Goal: Task Accomplishment & Management: Complete application form

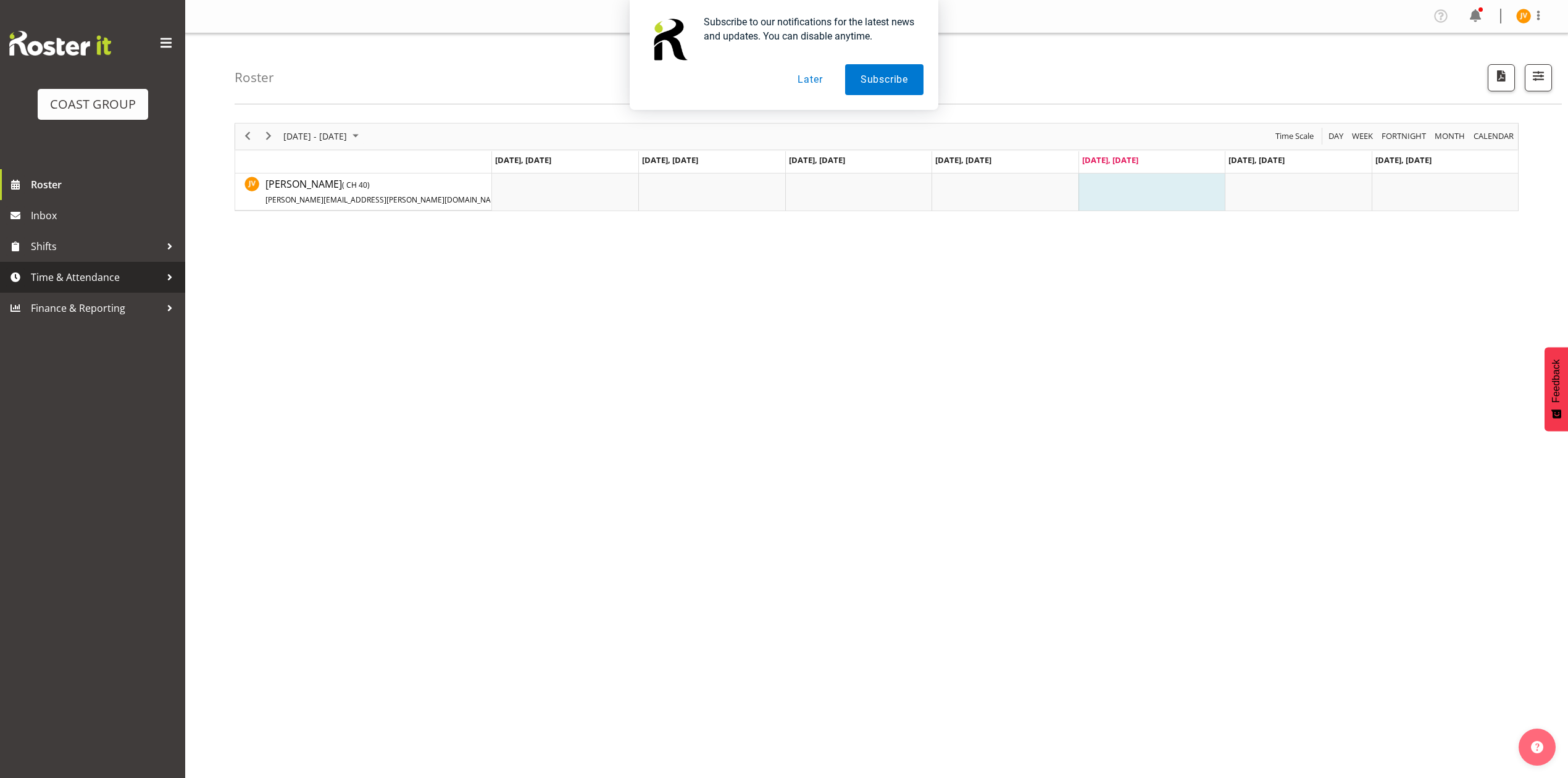
click at [99, 287] on link "Time & Attendance" at bounding box center [92, 277] width 185 height 31
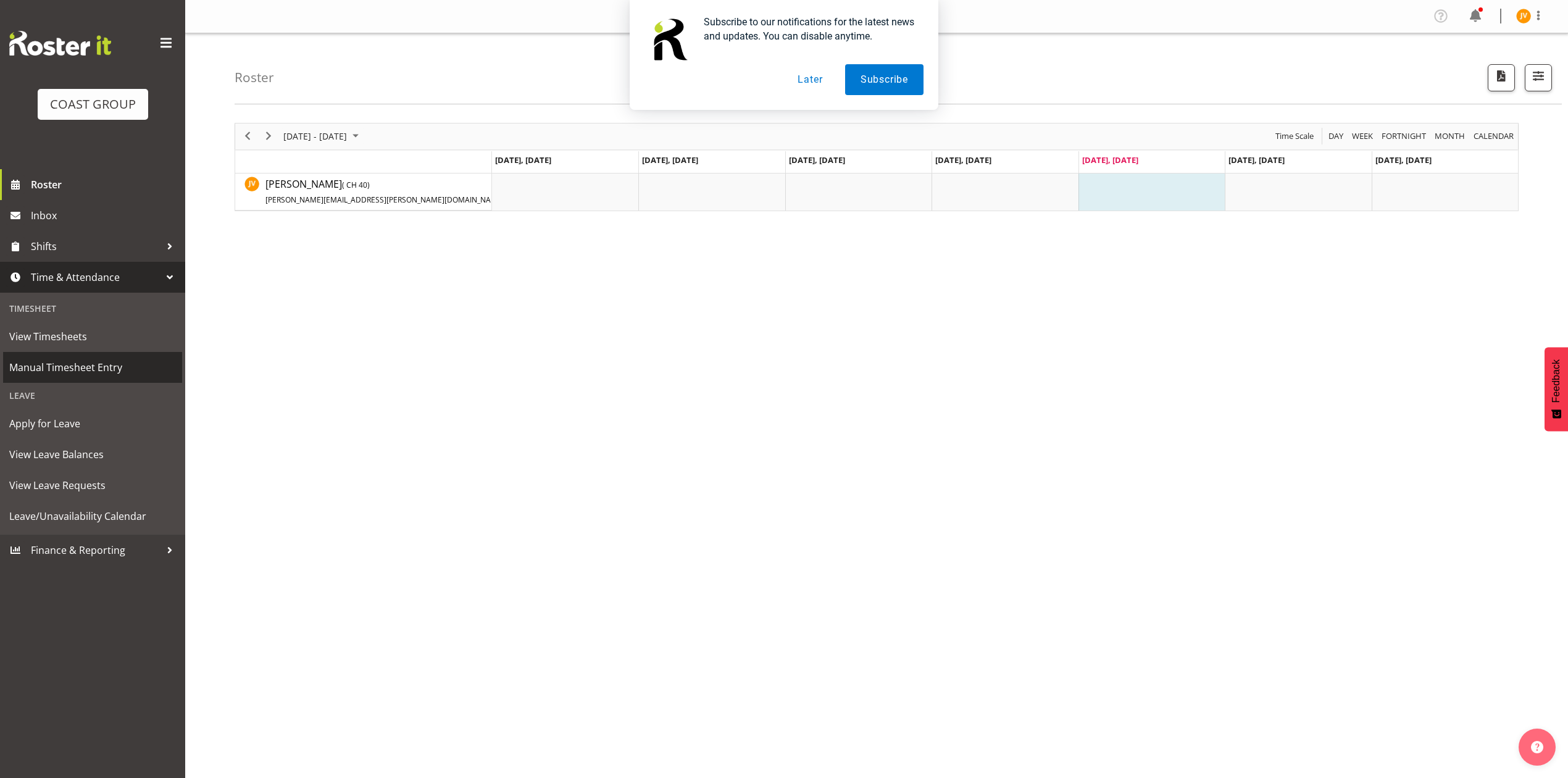
click at [52, 373] on span "Manual Timesheet Entry" at bounding box center [93, 367] width 167 height 18
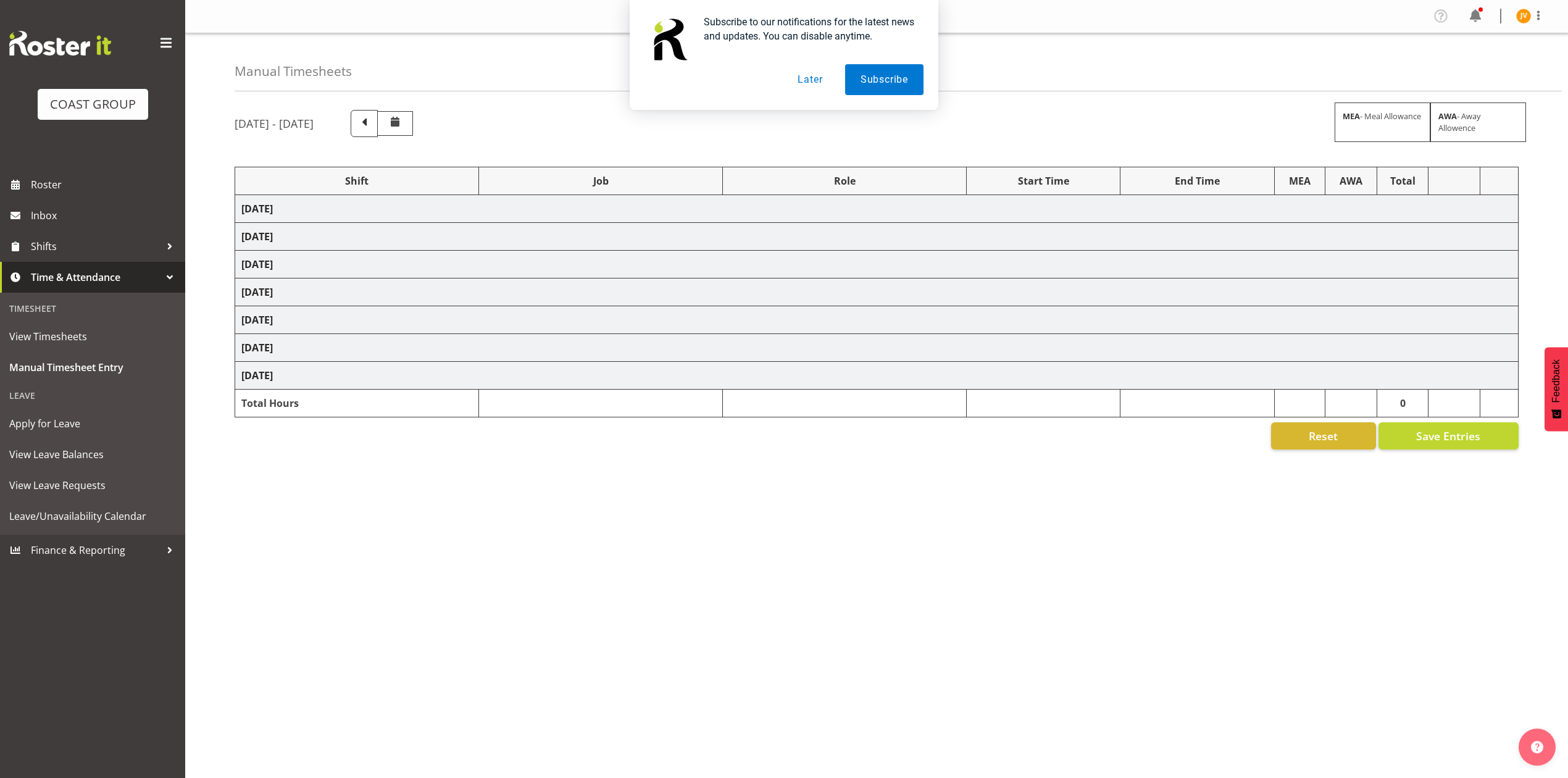
click at [332, 220] on td "[DATE]" at bounding box center [877, 209] width 1283 height 28
click at [437, 215] on td "Wednesday 13th August 2025" at bounding box center [877, 209] width 1283 height 28
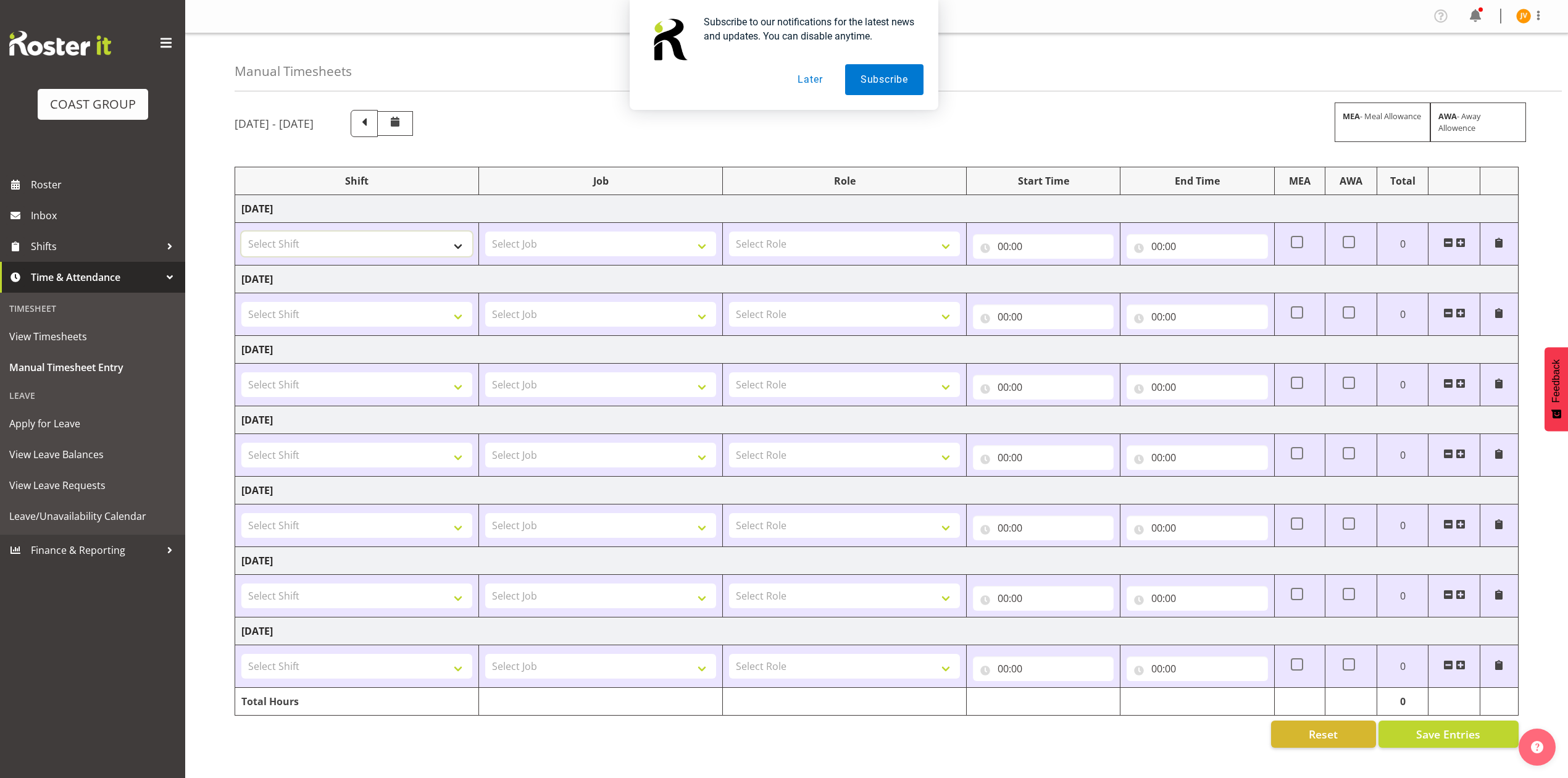
drag, startPoint x: 400, startPoint y: 243, endPoint x: 399, endPoint y: 250, distance: 7.1
click at [400, 243] on select "Select Shift DW CHC Design Office DW CHC General Work Aug DW CHC General Work D…" at bounding box center [357, 243] width 231 height 24
select select "1512"
click at [241, 233] on select "Select Shift DW CHC Design Office DW CHC General Work Aug DW CHC General Work D…" at bounding box center [357, 243] width 231 height 24
click at [538, 243] on select "Select Job 1 Carlton Events 1 Carlton Hamilton 1 Carlton Wellington 1 EHS WAREH…" at bounding box center [600, 243] width 231 height 24
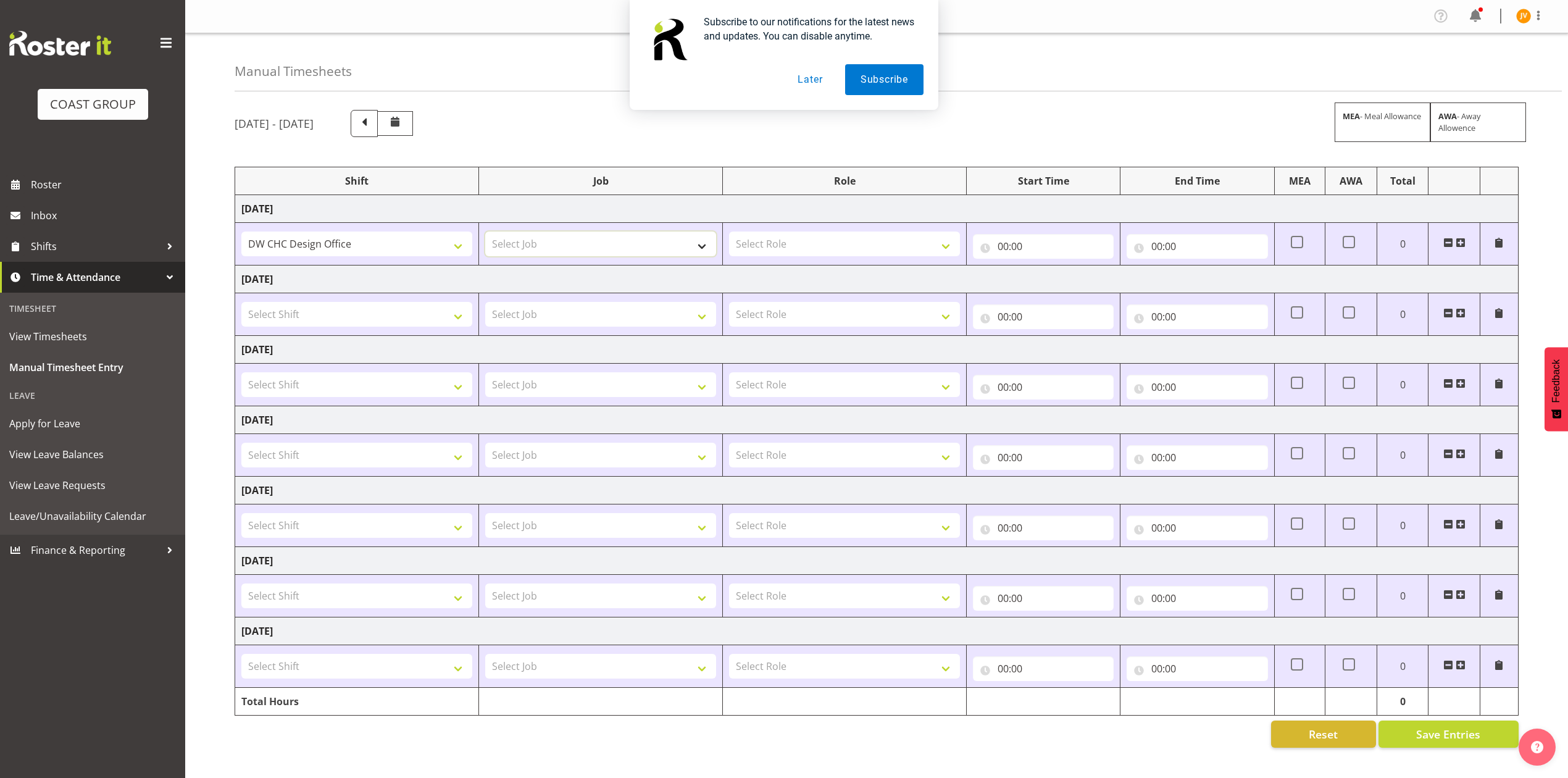
select select "1881"
click at [485, 233] on select "Select Job 1 Carlton Events 1 Carlton Hamilton 1 Carlton Wellington 1 EHS WAREH…" at bounding box center [600, 243] width 231 height 24
click at [346, 312] on select "Select Shift DW CHC Design Office DW CHC General Work Aug DW CHC General Work D…" at bounding box center [357, 313] width 231 height 24
select select "1512"
click at [241, 304] on select "Select Shift DW CHC Design Office DW CHC General Work Aug DW CHC General Work D…" at bounding box center [357, 313] width 231 height 24
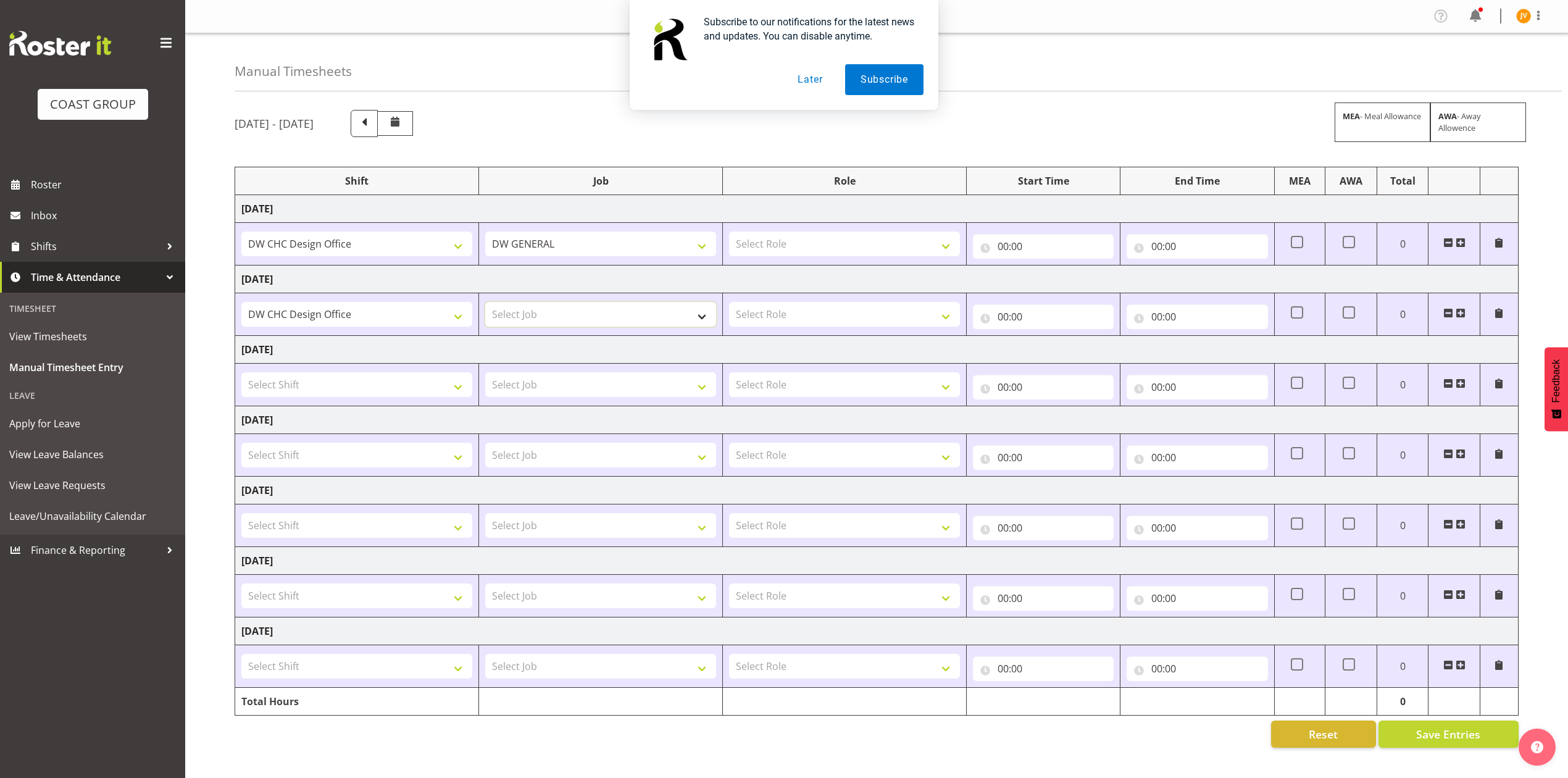
click at [533, 324] on select "Select Job 1 Carlton Events 1 Carlton Hamilton 1 Carlton Wellington 1 EHS WAREH…" at bounding box center [600, 313] width 231 height 24
select select "1881"
click at [485, 304] on select "Select Job 1 Carlton Events 1 Carlton Hamilton 1 Carlton Wellington 1 EHS WAREH…" at bounding box center [600, 313] width 231 height 24
click at [290, 383] on select "Select Shift DW CHC Design Office DW CHC General Work Aug DW CHC General Work D…" at bounding box center [357, 384] width 231 height 24
select select "1512"
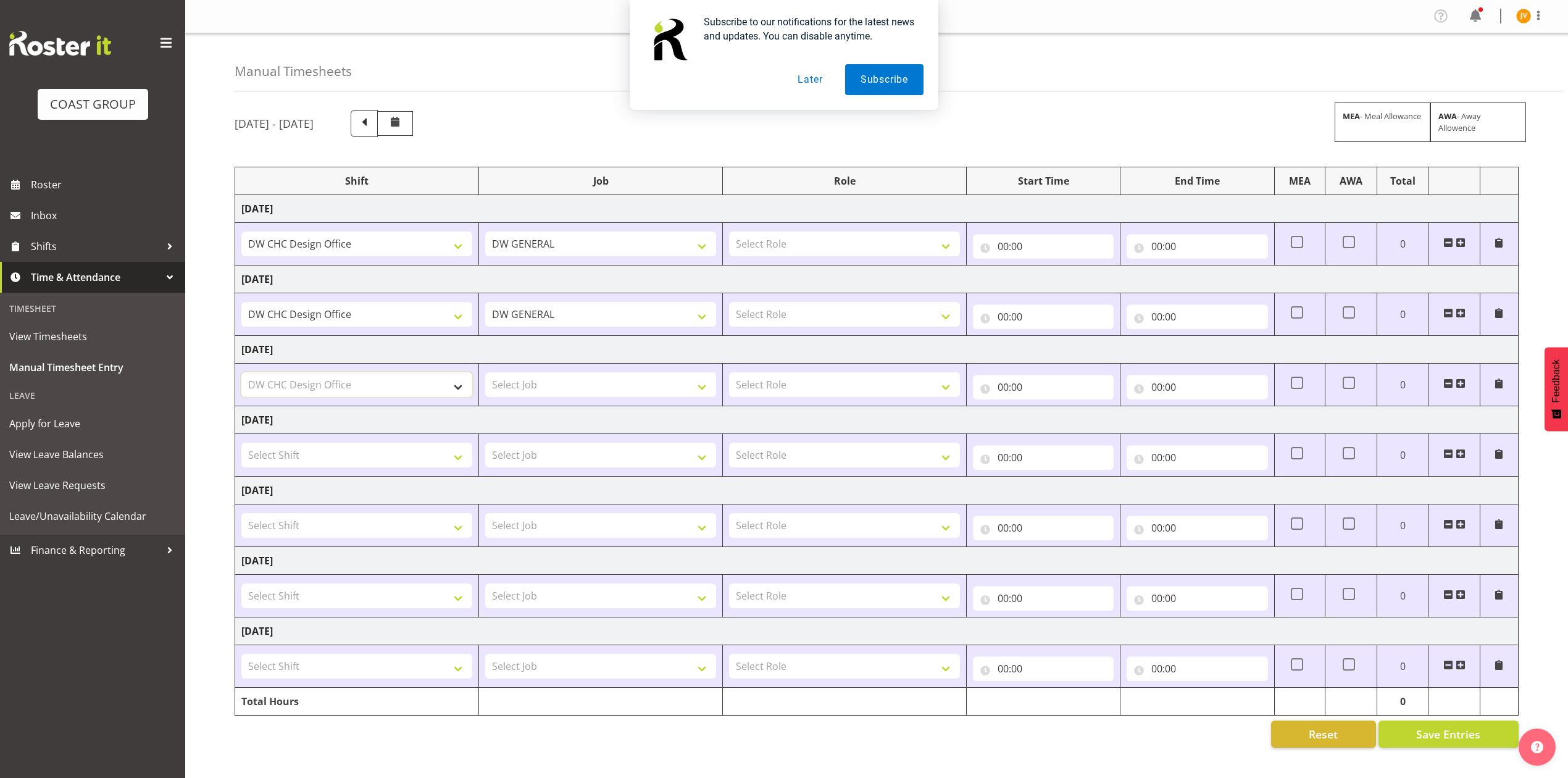
click at [241, 374] on select "Select Shift DW CHC Design Office DW CHC General Work Aug DW CHC General Work D…" at bounding box center [357, 384] width 231 height 24
click at [565, 391] on select "Select Job 1 Carlton Events 1 Carlton Hamilton 1 Carlton Wellington 1 EHS WAREH…" at bounding box center [600, 384] width 231 height 24
select select "1881"
click at [485, 374] on select "Select Job 1 Carlton Events 1 Carlton Hamilton 1 Carlton Wellington 1 EHS WAREH…" at bounding box center [600, 384] width 231 height 24
click at [788, 244] on select "Select Role DESIGNER DW" at bounding box center [845, 243] width 231 height 24
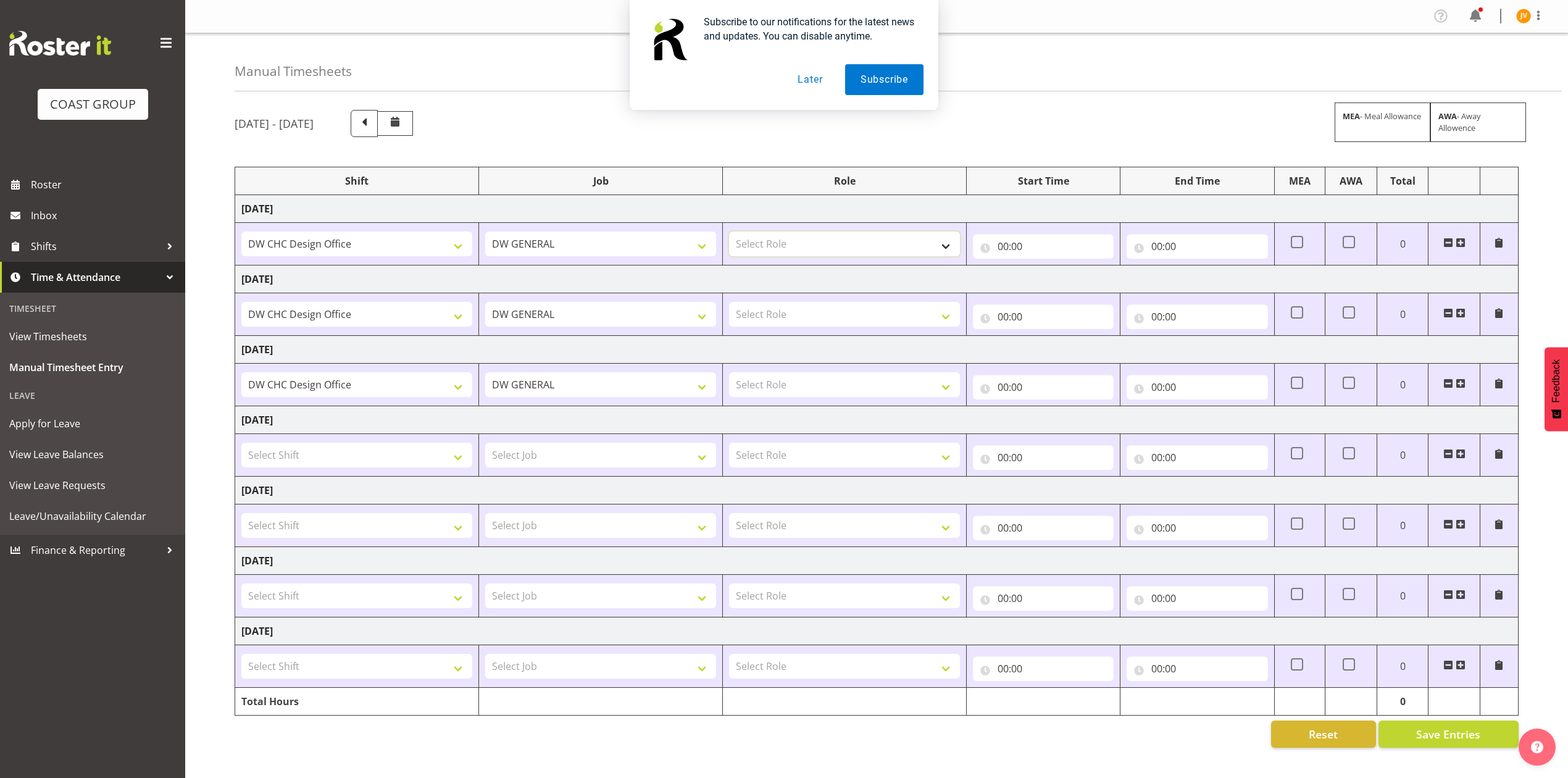
select select "221"
click at [729, 233] on select "Select Role DESIGNER DW" at bounding box center [845, 243] width 231 height 24
click at [776, 315] on select "Select Role DESIGNER DW" at bounding box center [845, 313] width 231 height 24
select select "221"
click at [729, 304] on select "Select Role DESIGNER DW" at bounding box center [845, 313] width 231 height 24
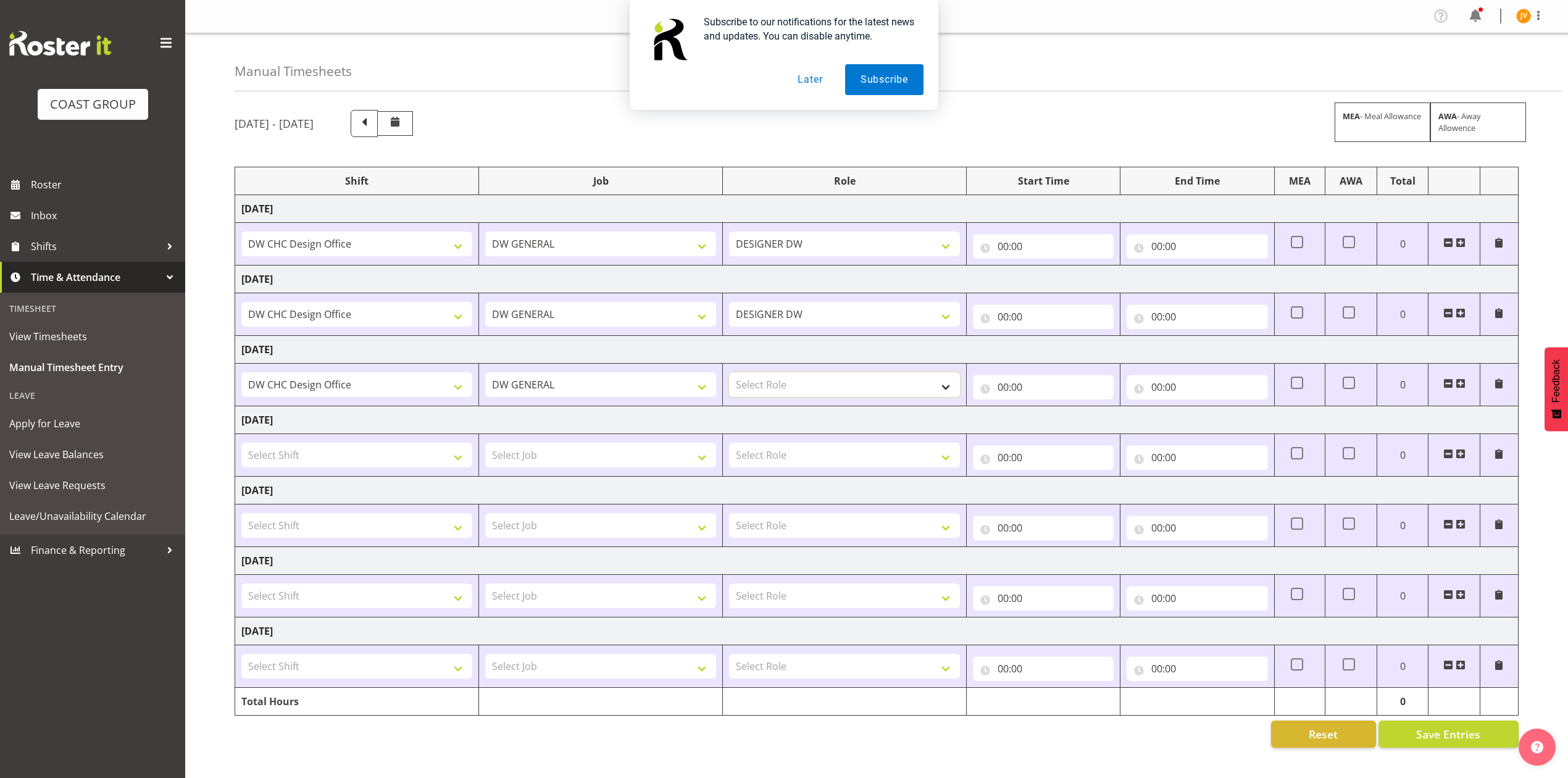
drag, startPoint x: 781, startPoint y: 383, endPoint x: 796, endPoint y: 385, distance: 15.1
click at [781, 383] on select "Select Role DESIGNER DW" at bounding box center [845, 384] width 231 height 24
select select "221"
click at [729, 374] on select "Select Role DESIGNER DW" at bounding box center [845, 384] width 231 height 24
click at [1001, 245] on input "00:00" at bounding box center [1042, 245] width 141 height 24
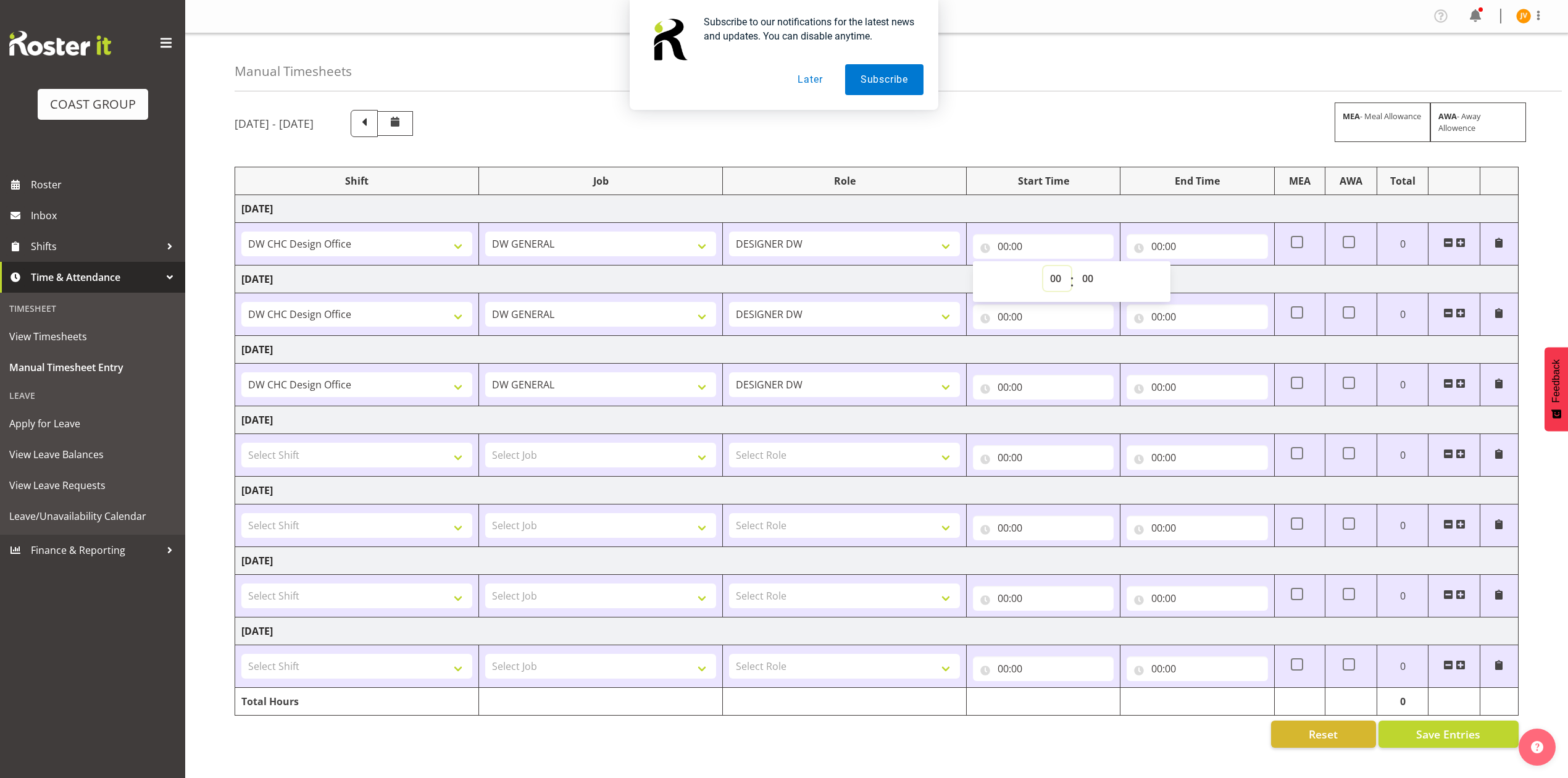
click at [1057, 279] on select "00 01 02 03 04 05 06 07 08 09 10 11 12 13 14 15 16 17 18 19 20 21 22 23" at bounding box center [1057, 277] width 28 height 24
select select "7"
click at [1043, 268] on select "00 01 02 03 04 05 06 07 08 09 10 11 12 13 14 15 16 17 18 19 20 21 22 23" at bounding box center [1057, 277] width 28 height 24
type input "07:00"
drag, startPoint x: 1095, startPoint y: 279, endPoint x: 1096, endPoint y: 291, distance: 12.0
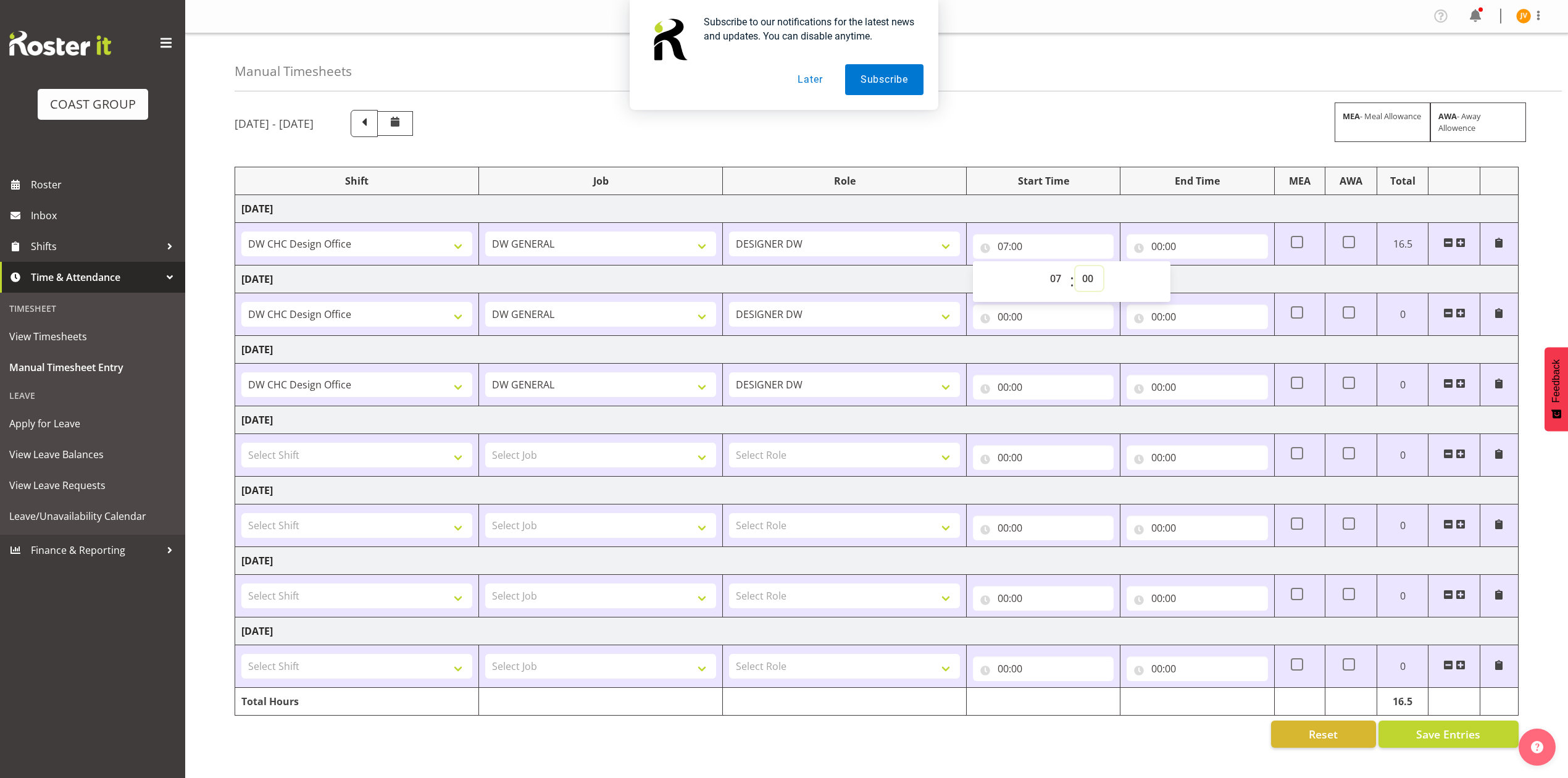
click at [1095, 279] on select "00 01 02 03 04 05 06 07 08 09 10 11 12 13 14 15 16 17 18 19 20 21 22 23 24 25 2…" at bounding box center [1089, 277] width 28 height 24
select select "45"
click at [1075, 268] on select "00 01 02 03 04 05 06 07 08 09 10 11 12 13 14 15 16 17 18 19 20 21 22 23 24 25 2…" at bounding box center [1089, 277] width 28 height 24
type input "07:45"
click at [1166, 250] on input "00:00" at bounding box center [1197, 245] width 141 height 24
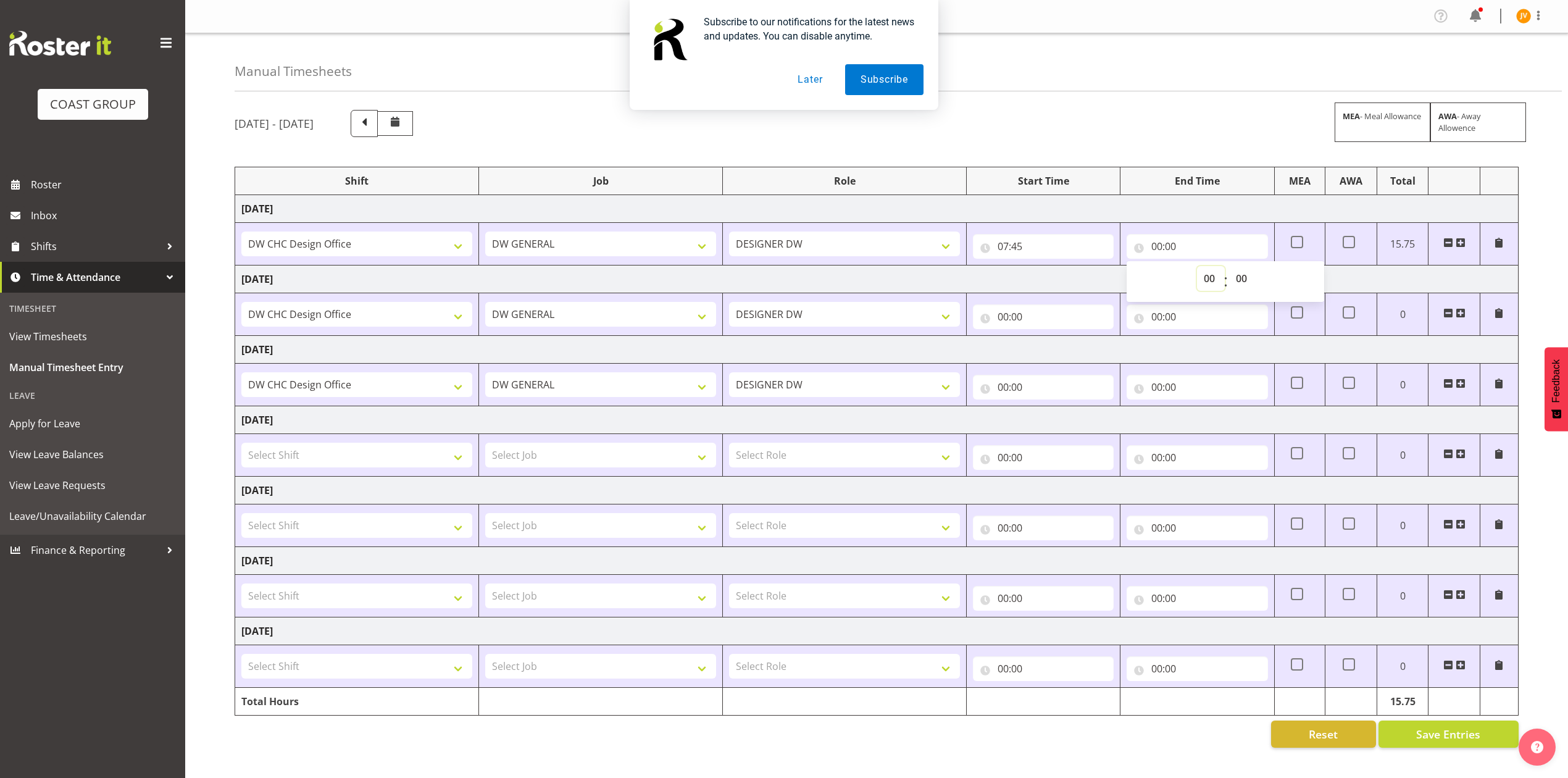
click at [1208, 287] on select "00 01 02 03 04 05 06 07 08 09 10 11 12 13 14 15 16 17 18 19 20 21 22 23" at bounding box center [1210, 277] width 28 height 24
select select "16"
click at [1197, 268] on select "00 01 02 03 04 05 06 07 08 09 10 11 12 13 14 15 16 17 18 19 20 21 22 23" at bounding box center [1210, 277] width 28 height 24
type input "16:00"
click at [1001, 320] on input "00:00" at bounding box center [1042, 316] width 141 height 24
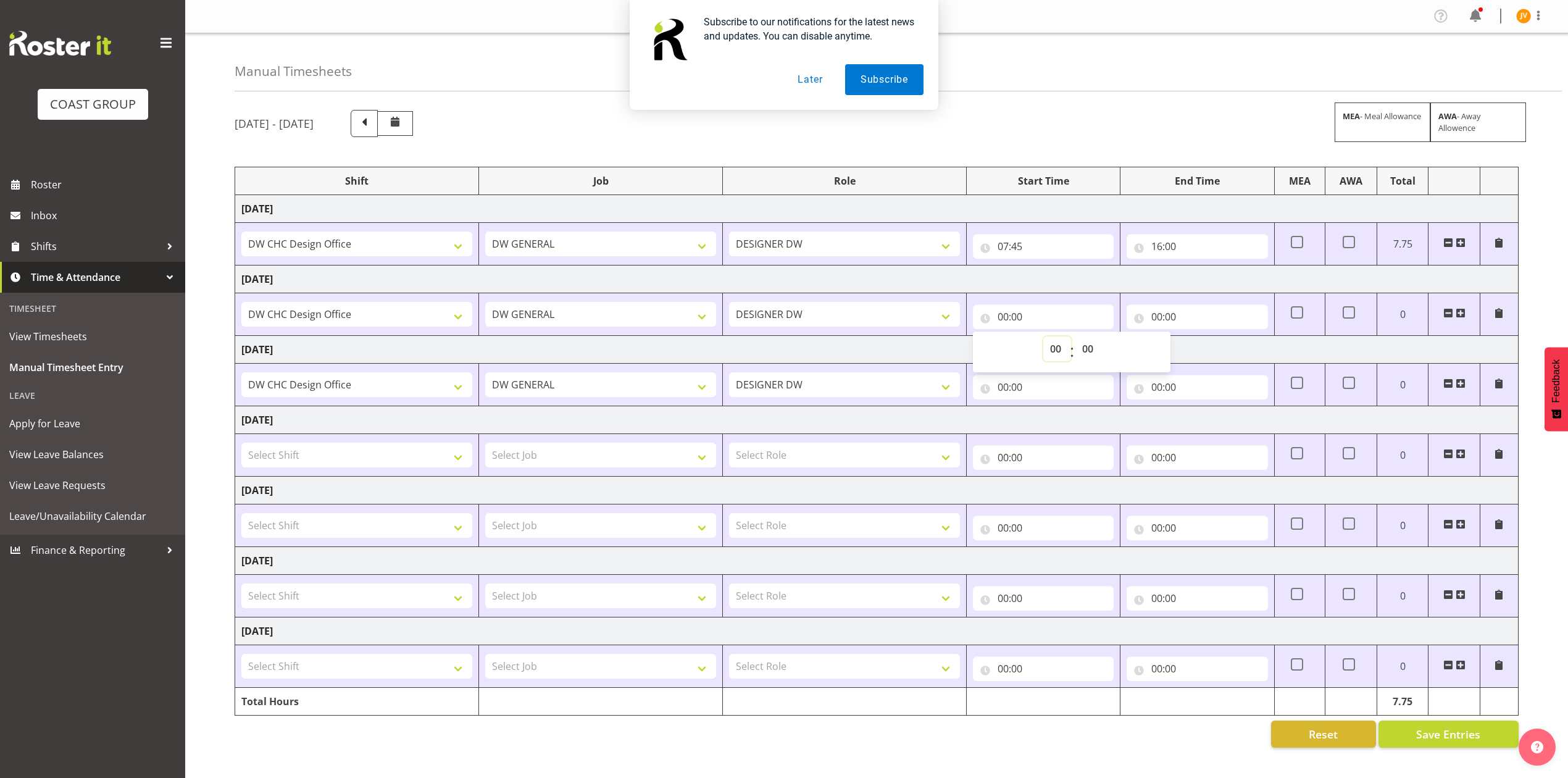
click at [1059, 354] on select "00 01 02 03 04 05 06 07 08 09 10 11 12 13 14 15 16 17 18 19 20 21 22 23" at bounding box center [1057, 348] width 28 height 24
select select "7"
click at [1043, 339] on select "00 01 02 03 04 05 06 07 08 09 10 11 12 13 14 15 16 17 18 19 20 21 22 23" at bounding box center [1057, 348] width 28 height 24
type input "07:00"
click at [1075, 354] on select "00 01 02 03 04 05 06 07 08 09 10 11 12 13 14 15 16 17 18 19 20 21 22 23 24 25 2…" at bounding box center [1089, 348] width 28 height 24
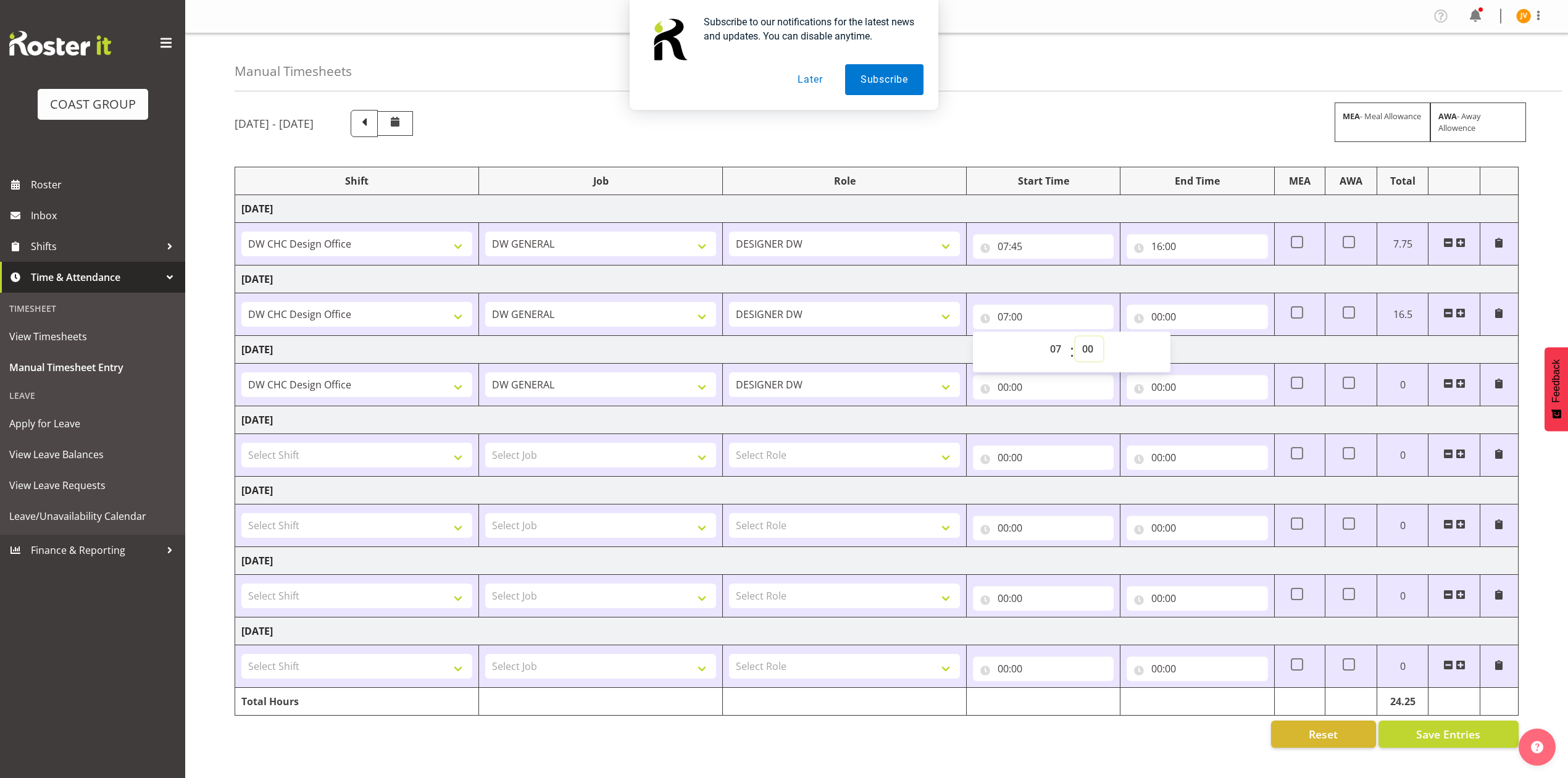
select select "30"
click at [1075, 339] on select "00 01 02 03 04 05 06 07 08 09 10 11 12 13 14 15 16 17 18 19 20 21 22 23 24 25 2…" at bounding box center [1089, 348] width 28 height 24
type input "07:30"
click at [1158, 325] on input "00:00" at bounding box center [1197, 316] width 141 height 24
click at [1211, 351] on select "00 01 02 03 04 05 06 07 08 09 10 11 12 13 14 15 16 17 18 19 20 21 22 23" at bounding box center [1210, 348] width 28 height 24
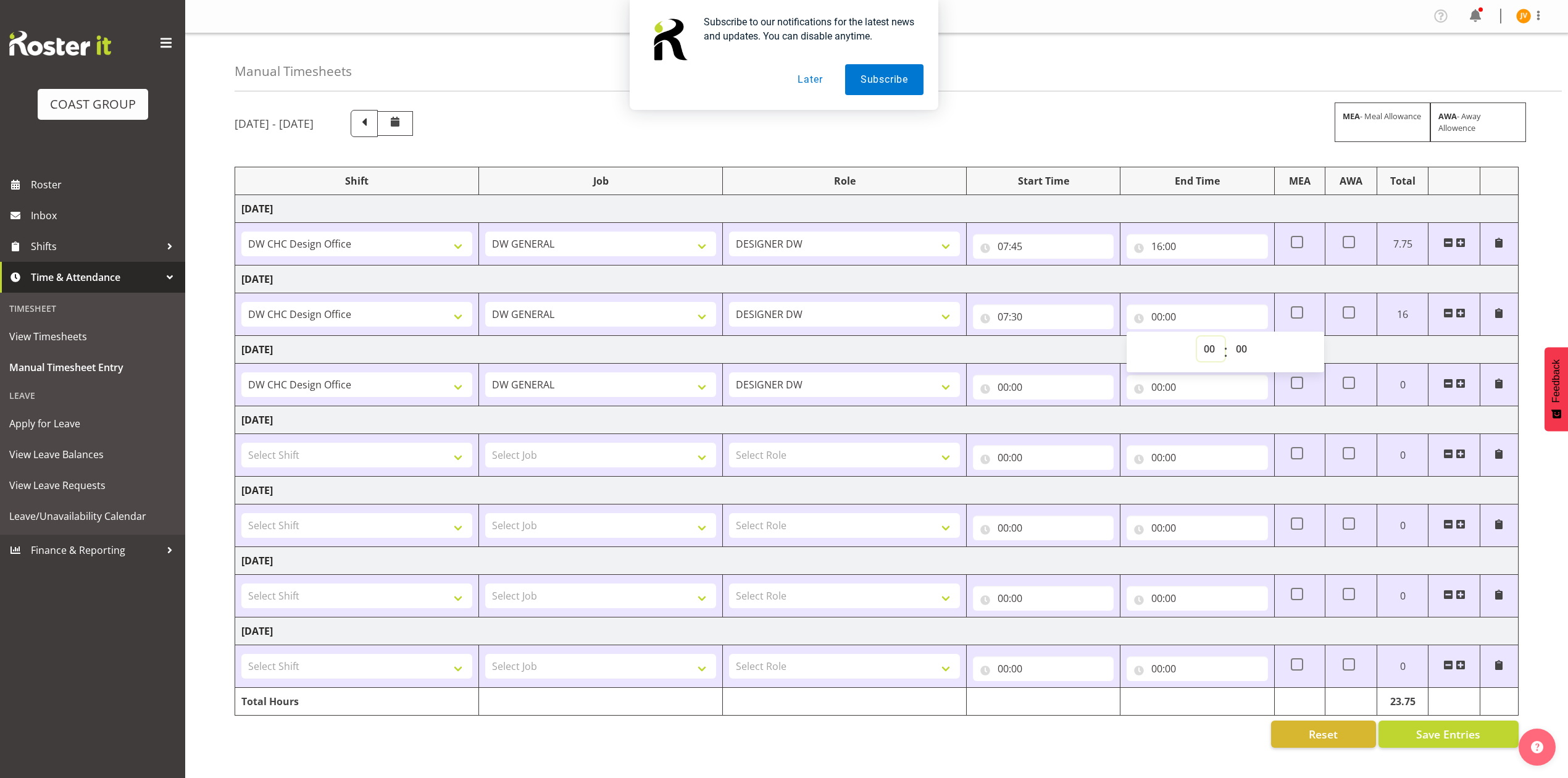
select select "16"
click at [1197, 339] on select "00 01 02 03 04 05 06 07 08 09 10 11 12 13 14 15 16 17 18 19 20 21 22 23" at bounding box center [1210, 348] width 28 height 24
type input "16:00"
click at [998, 388] on input "00:00" at bounding box center [1042, 386] width 141 height 24
drag, startPoint x: 1059, startPoint y: 415, endPoint x: 1059, endPoint y: 434, distance: 19.0
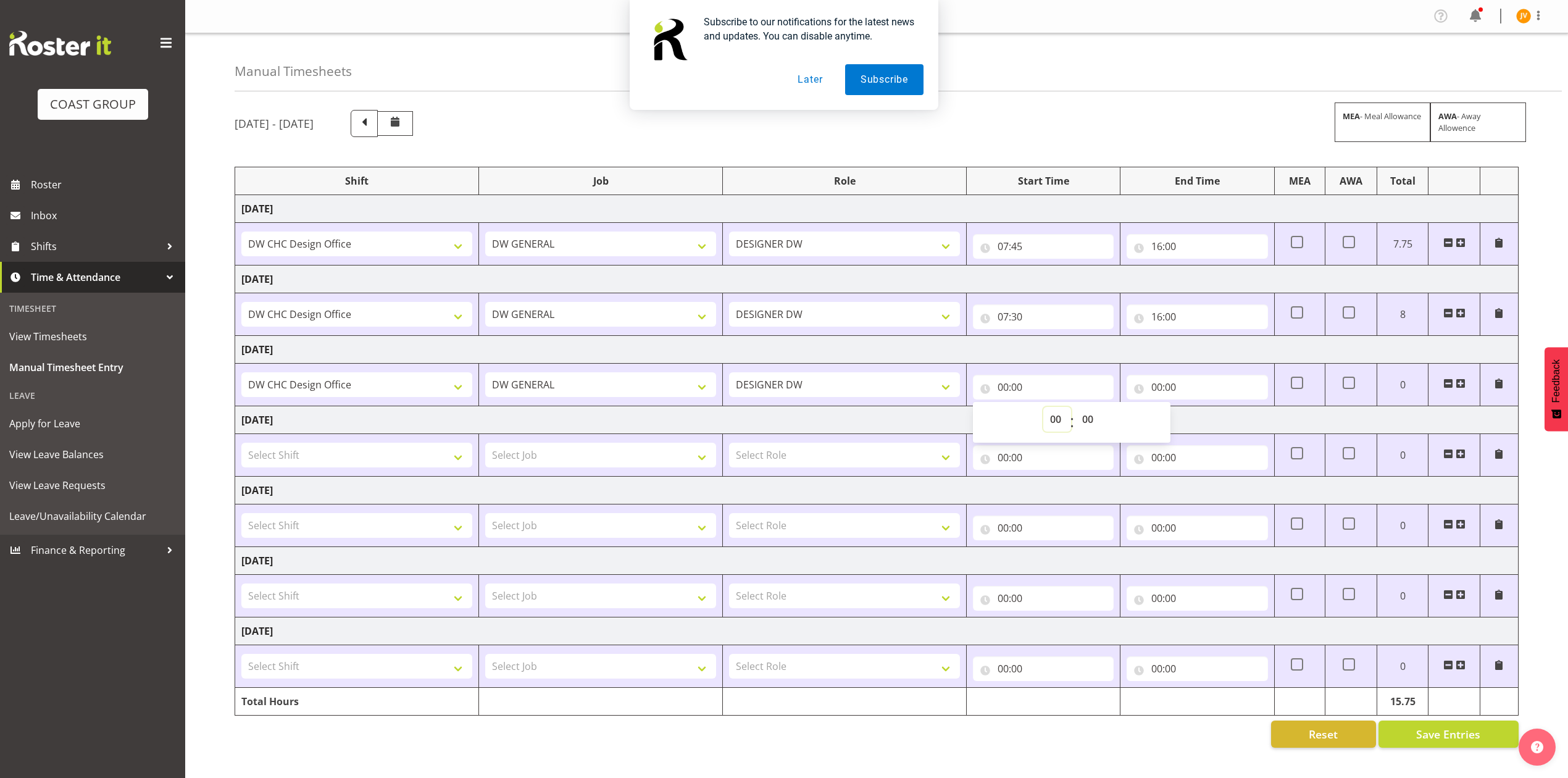
click at [1059, 415] on select "00 01 02 03 04 05 06 07 08 09 10 11 12 13 14 15 16 17 18 19 20 21 22 23" at bounding box center [1057, 418] width 28 height 24
select select "7"
click at [1043, 408] on select "00 01 02 03 04 05 06 07 08 09 10 11 12 13 14 15 16 17 18 19 20 21 22 23" at bounding box center [1057, 418] width 28 height 24
type input "07:00"
click at [1089, 412] on select "00 01 02 03 04 05 06 07 08 09 10 11 12 13 14 15 16 17 18 19 20 21 22 23 24 25 2…" at bounding box center [1089, 418] width 28 height 24
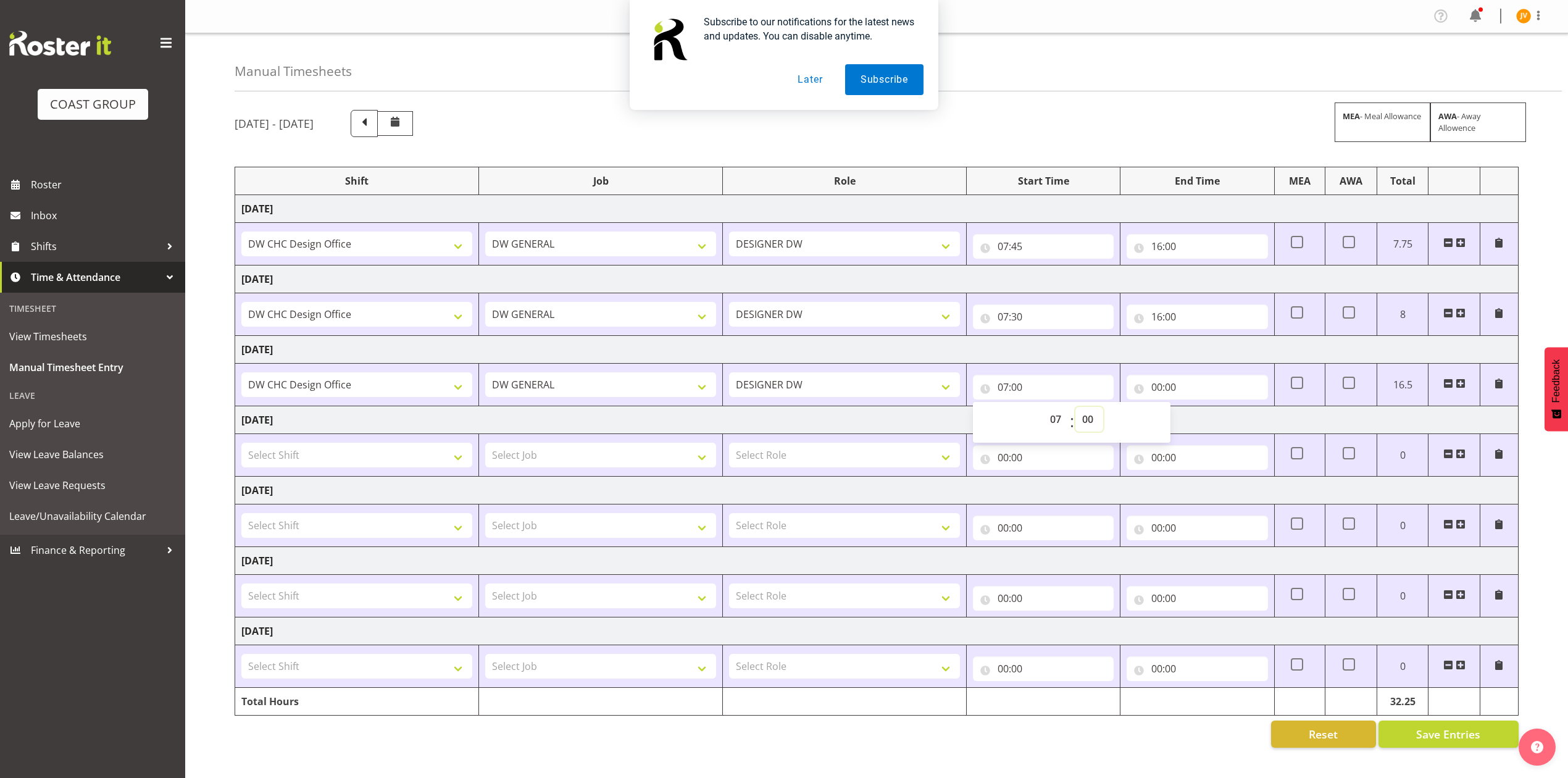
select select "30"
click at [1075, 408] on select "00 01 02 03 04 05 06 07 08 09 10 11 12 13 14 15 16 17 18 19 20 21 22 23 24 25 2…" at bounding box center [1089, 418] width 28 height 24
type input "07:30"
click at [1168, 121] on div "August 13th - August 19th 2025 MEA - Meal Allowance AWA - Away Allowence" at bounding box center [877, 123] width 1284 height 27
click at [1161, 389] on input "00:00" at bounding box center [1197, 386] width 141 height 24
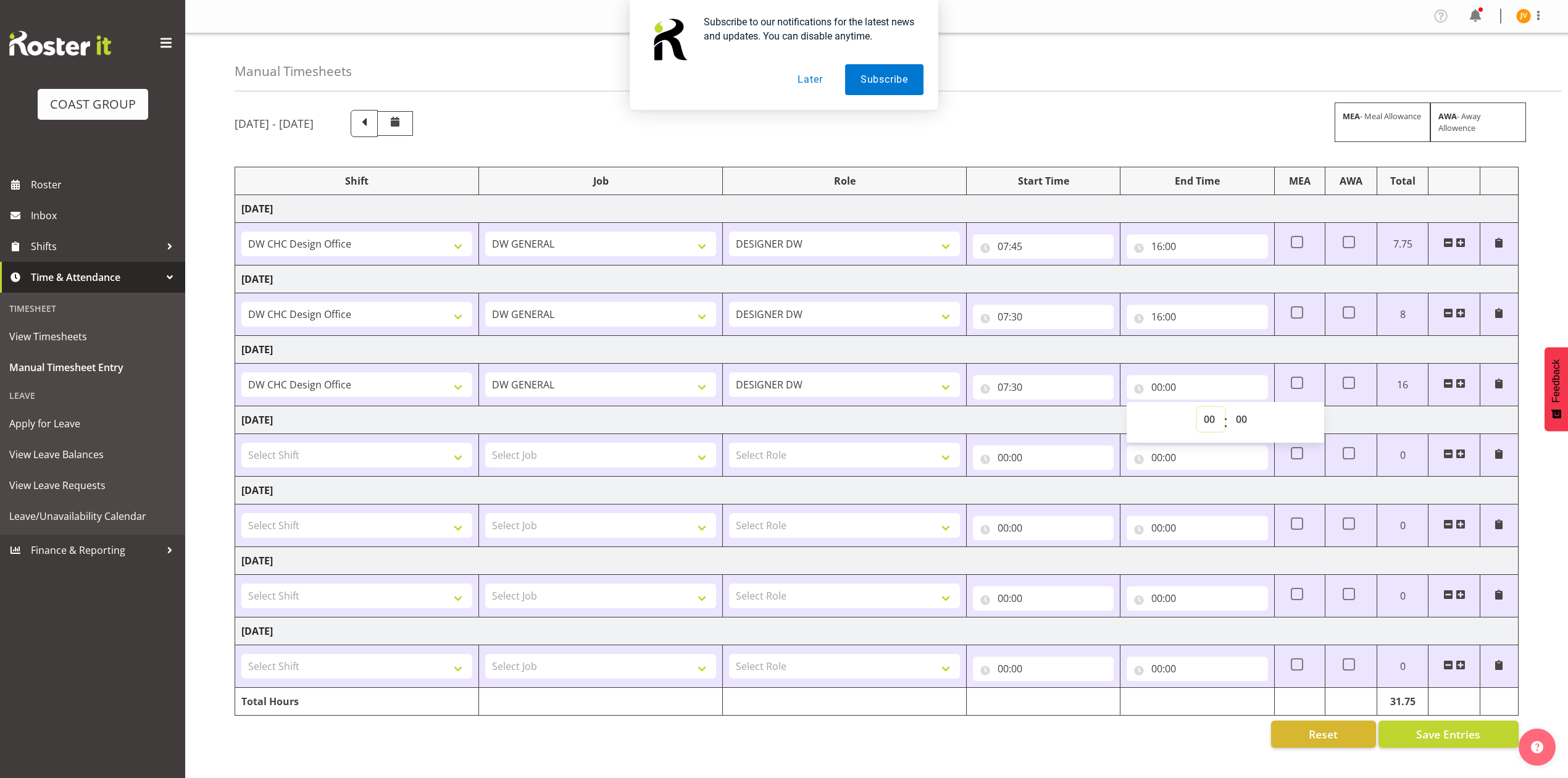
click at [1208, 421] on select "00 01 02 03 04 05 06 07 08 09 10 11 12 13 14 15 16 17 18 19 20 21 22 23" at bounding box center [1210, 418] width 28 height 24
select select "16"
click at [1197, 408] on select "00 01 02 03 04 05 06 07 08 09 10 11 12 13 14 15 16 17 18 19 20 21 22 23" at bounding box center [1210, 418] width 28 height 24
type input "16:00"
click at [1428, 736] on span "Save Entries" at bounding box center [1448, 734] width 64 height 16
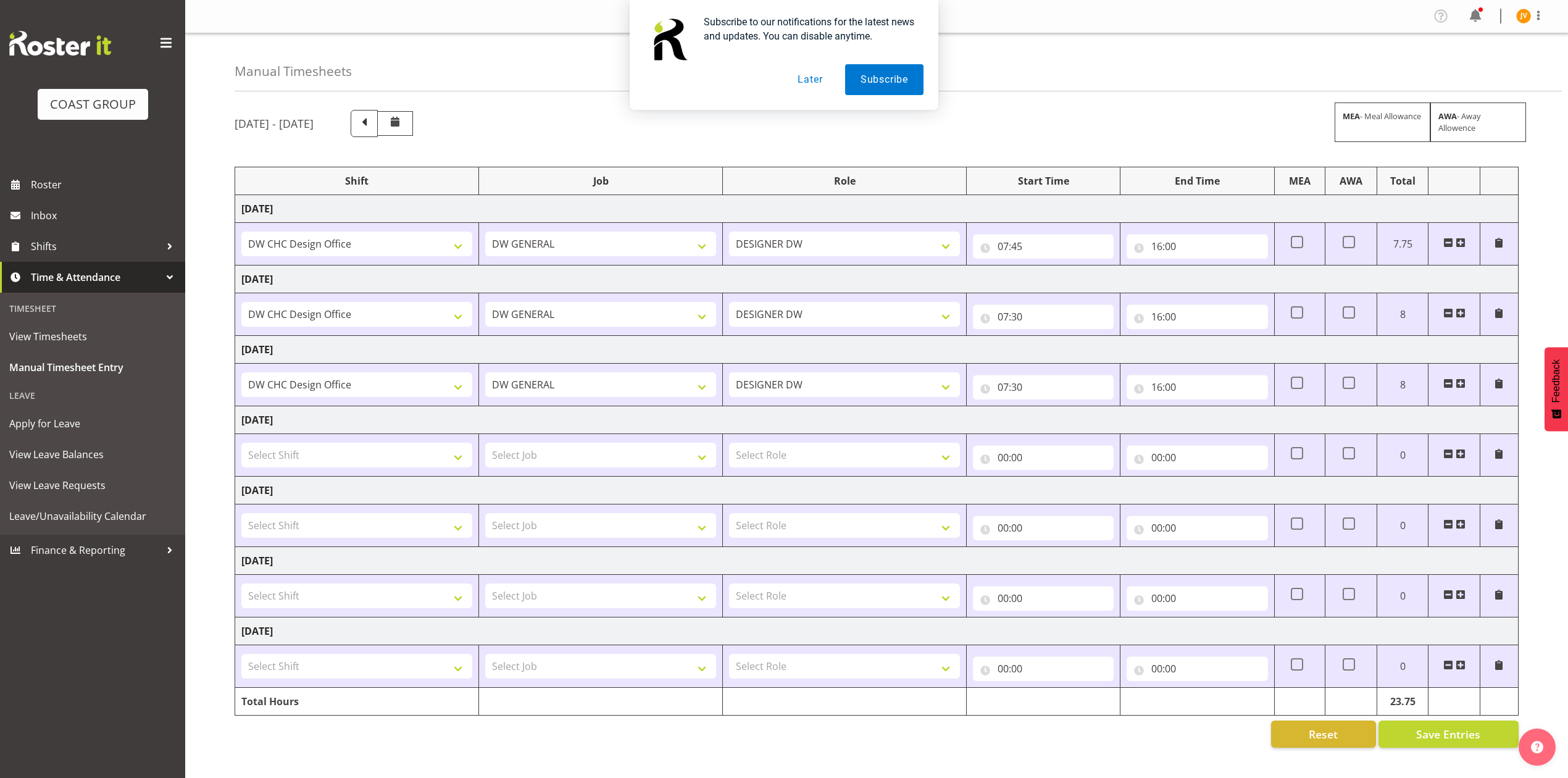
click at [816, 74] on button "Later" at bounding box center [809, 80] width 55 height 31
click at [1229, 675] on input "00:00" at bounding box center [1197, 668] width 141 height 24
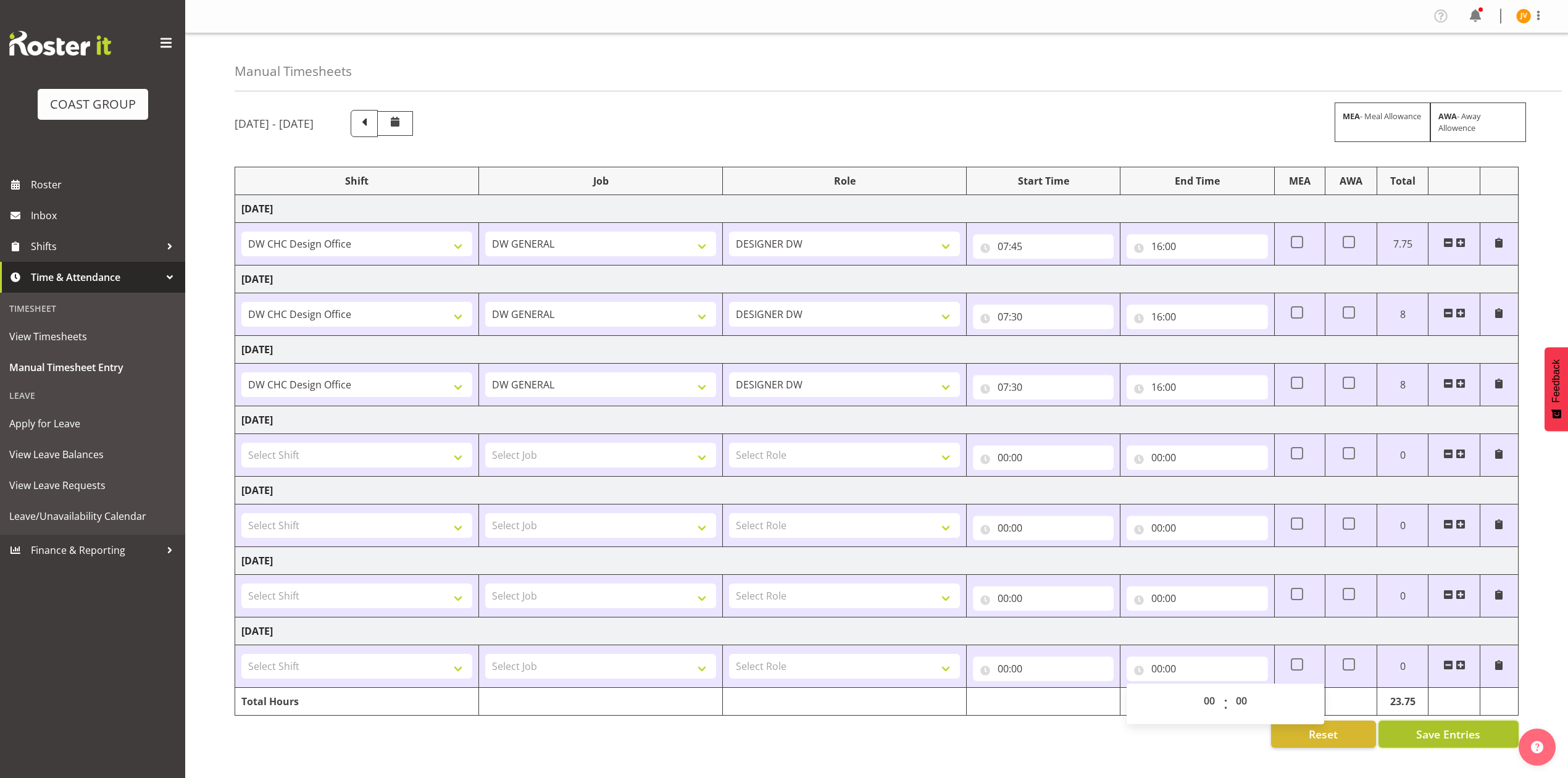
click at [1433, 748] on button "Save Entries" at bounding box center [1448, 734] width 140 height 27
click at [1445, 384] on span at bounding box center [1448, 383] width 10 height 10
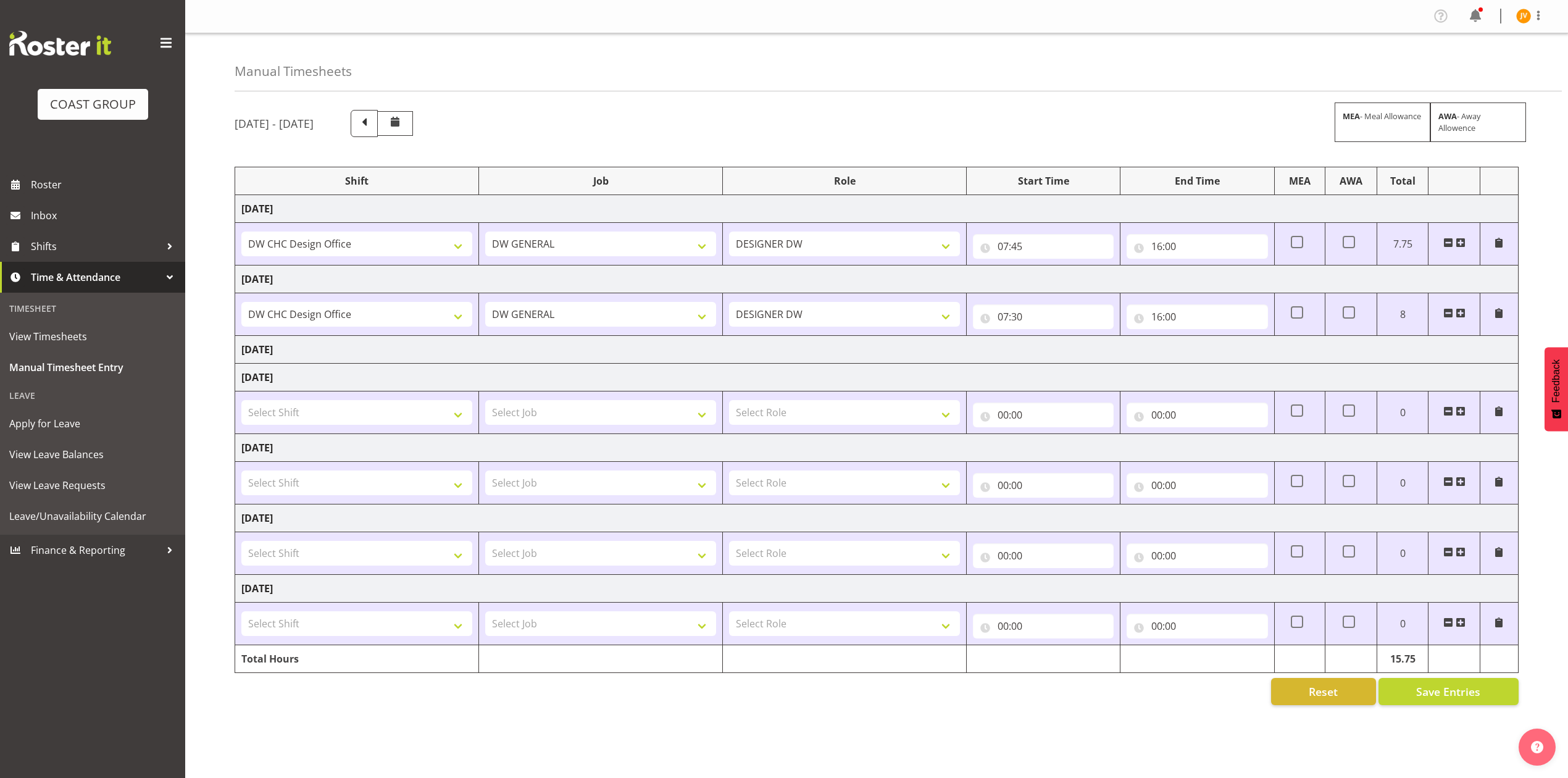
click at [1445, 379] on td "Saturday 16th August 2025" at bounding box center [877, 377] width 1283 height 28
click at [1477, 347] on td "Friday 15th August 2025" at bounding box center [877, 349] width 1283 height 28
click at [291, 353] on td "Friday 15th August 2025" at bounding box center [877, 349] width 1283 height 28
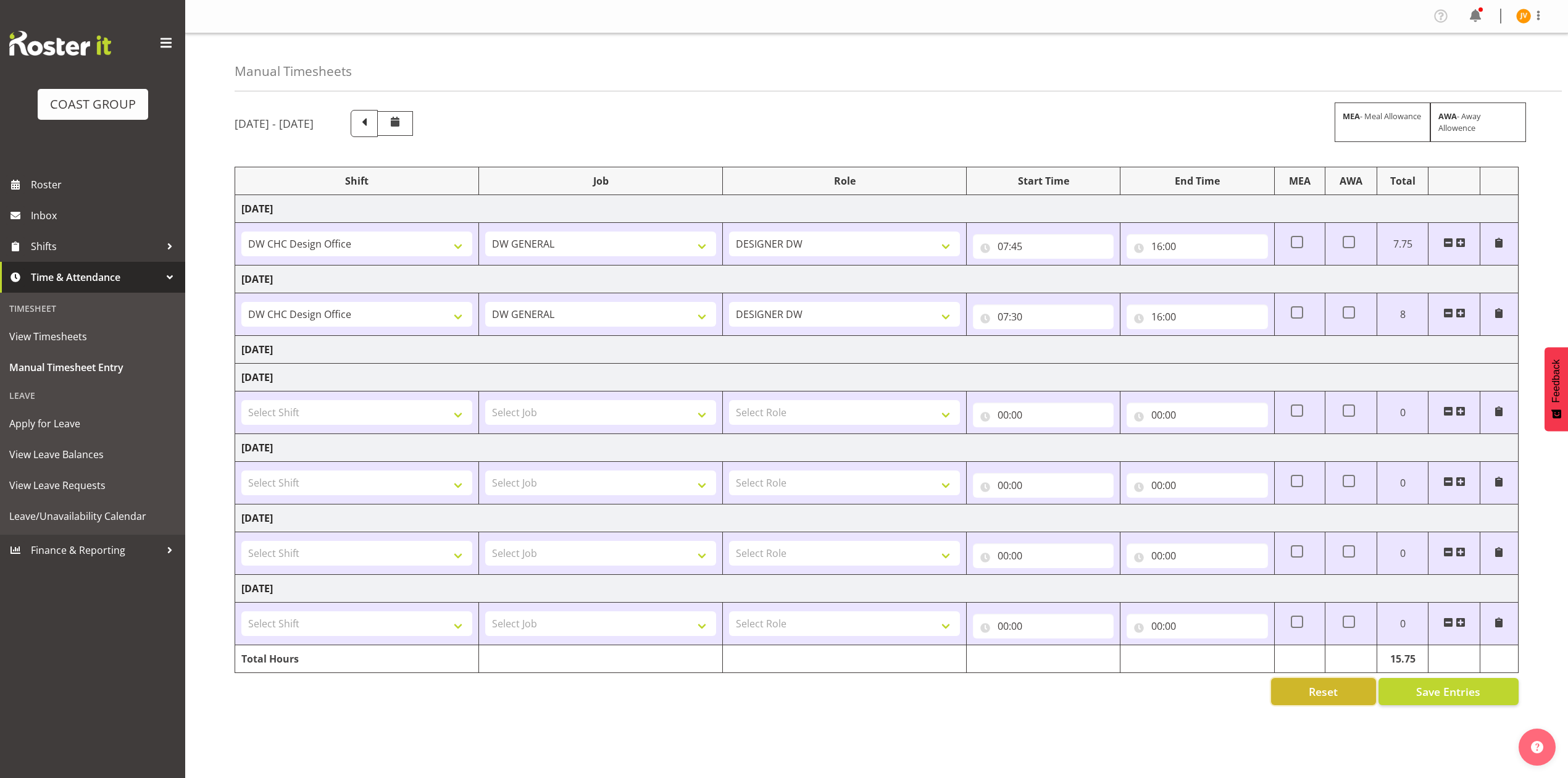
click at [1341, 691] on button "Reset" at bounding box center [1324, 692] width 105 height 27
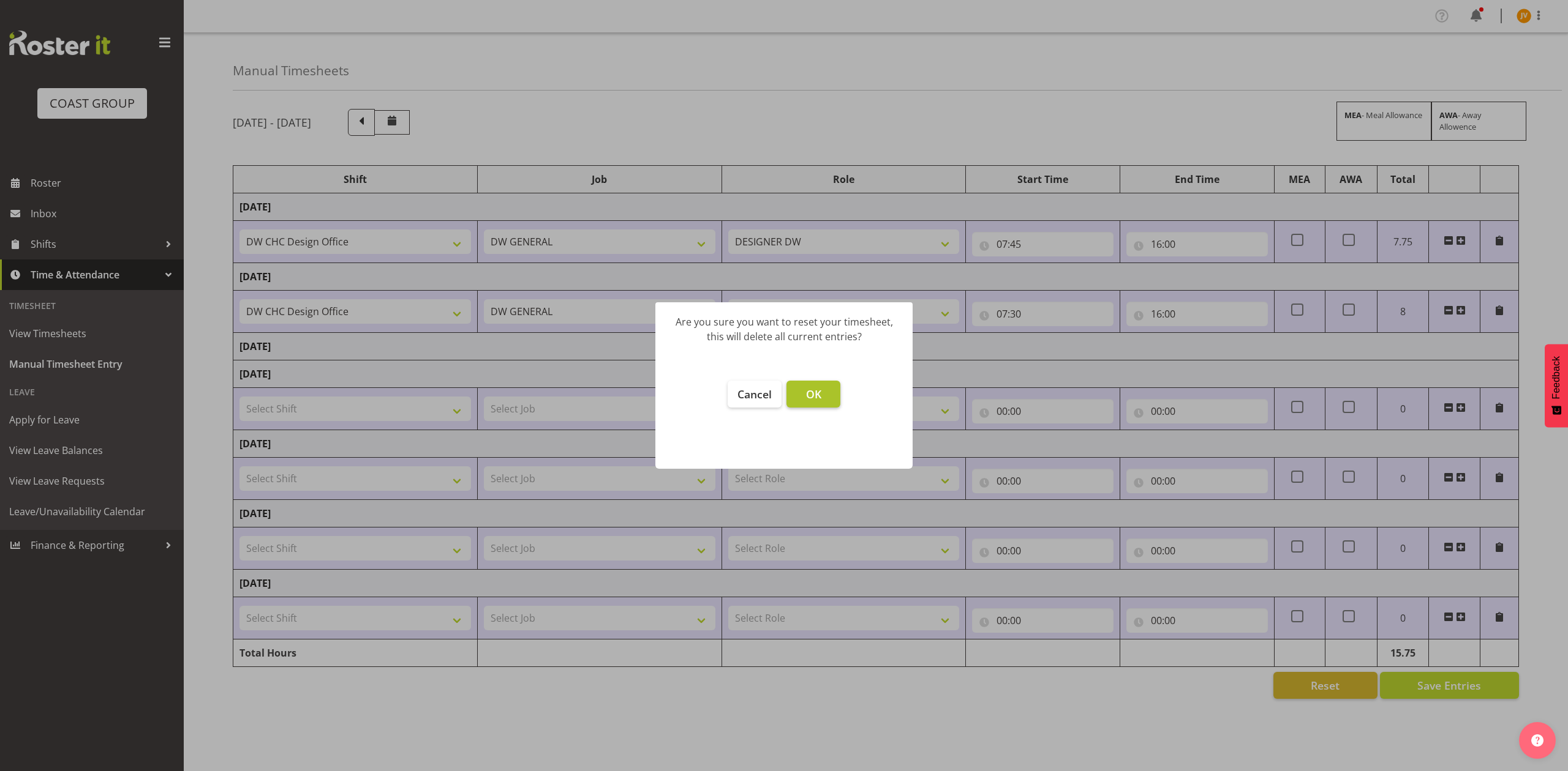
click at [809, 398] on span "OK" at bounding box center [814, 393] width 15 height 14
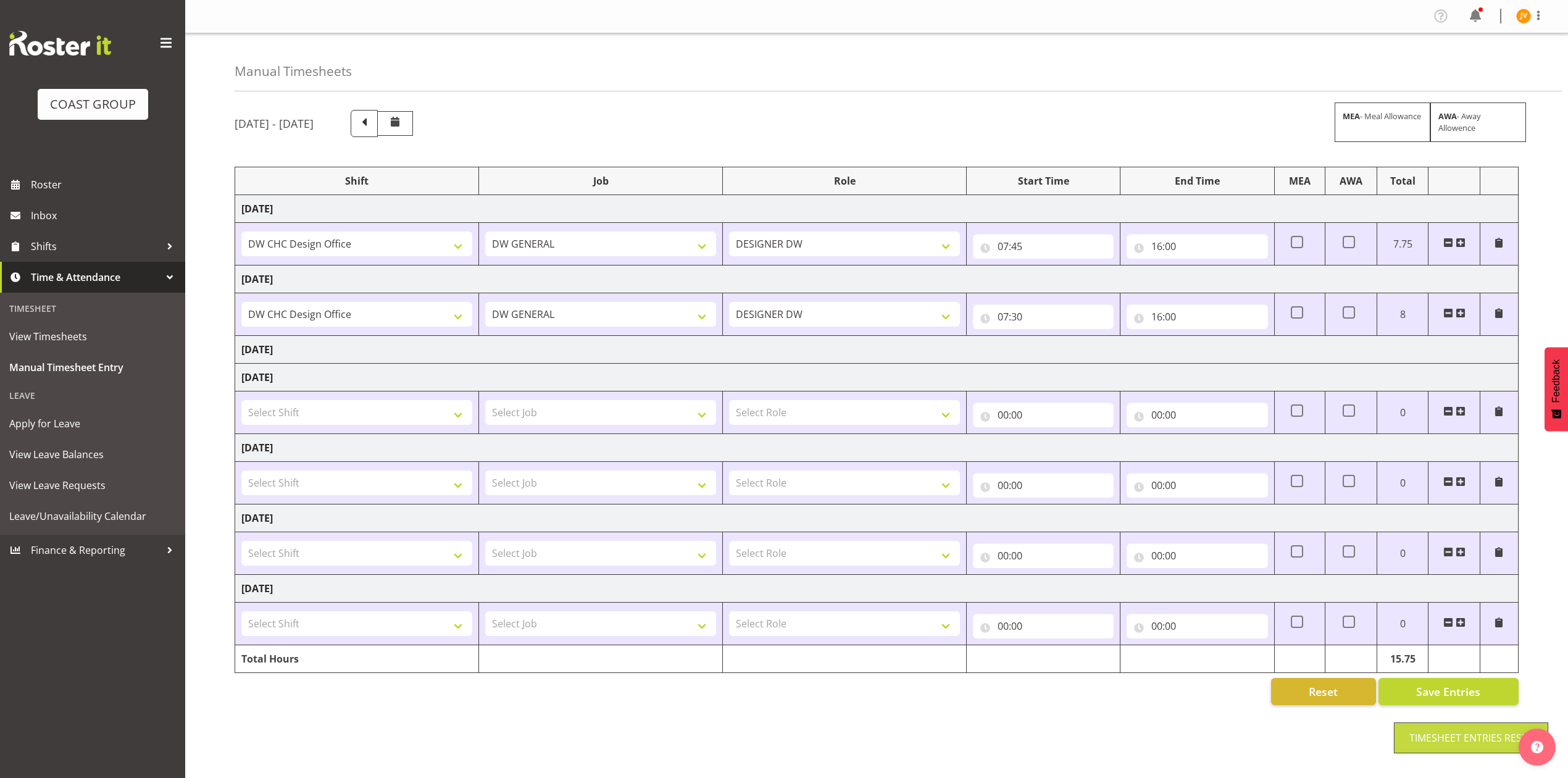
type input "00:00"
select select
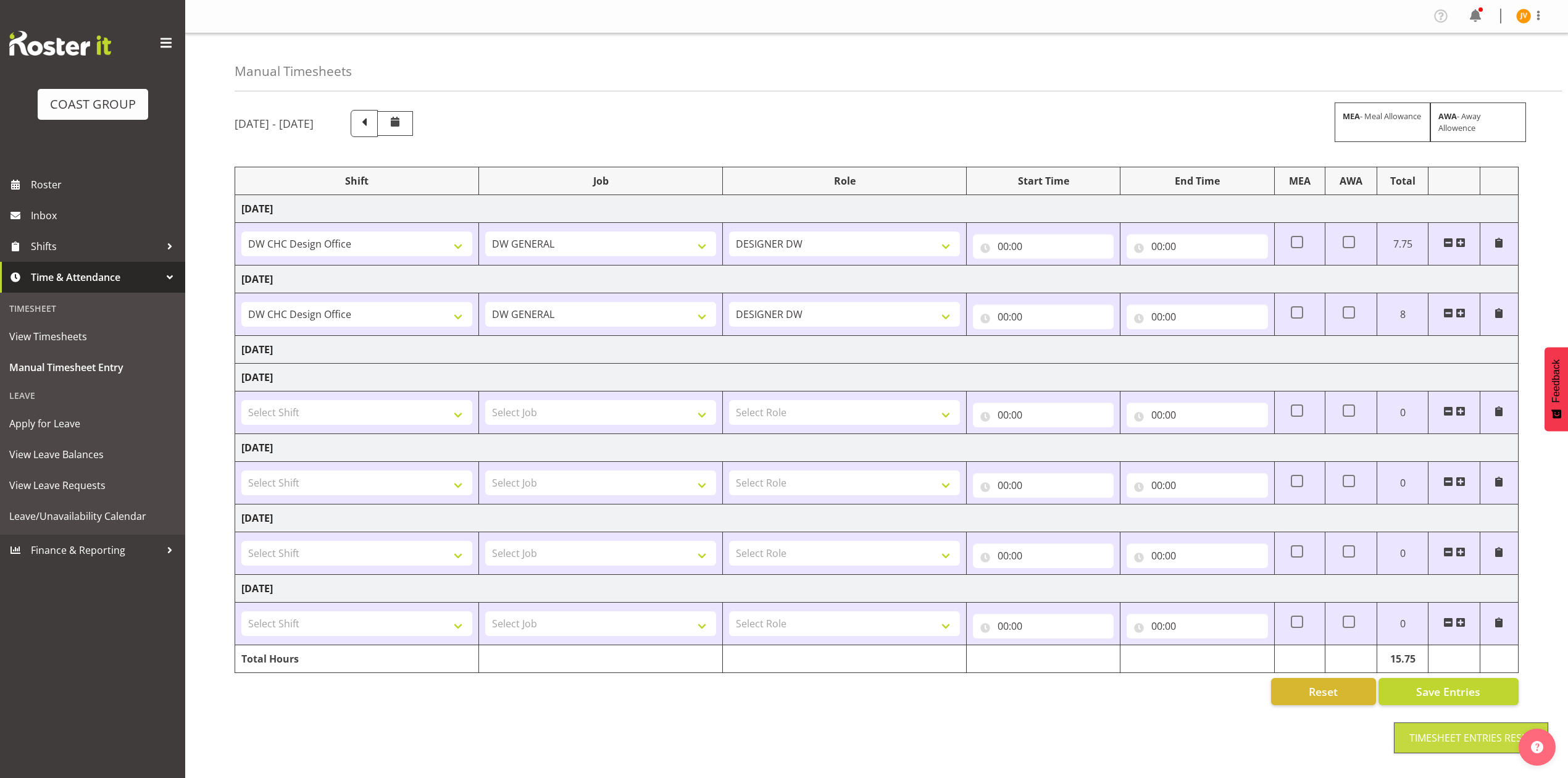
select select
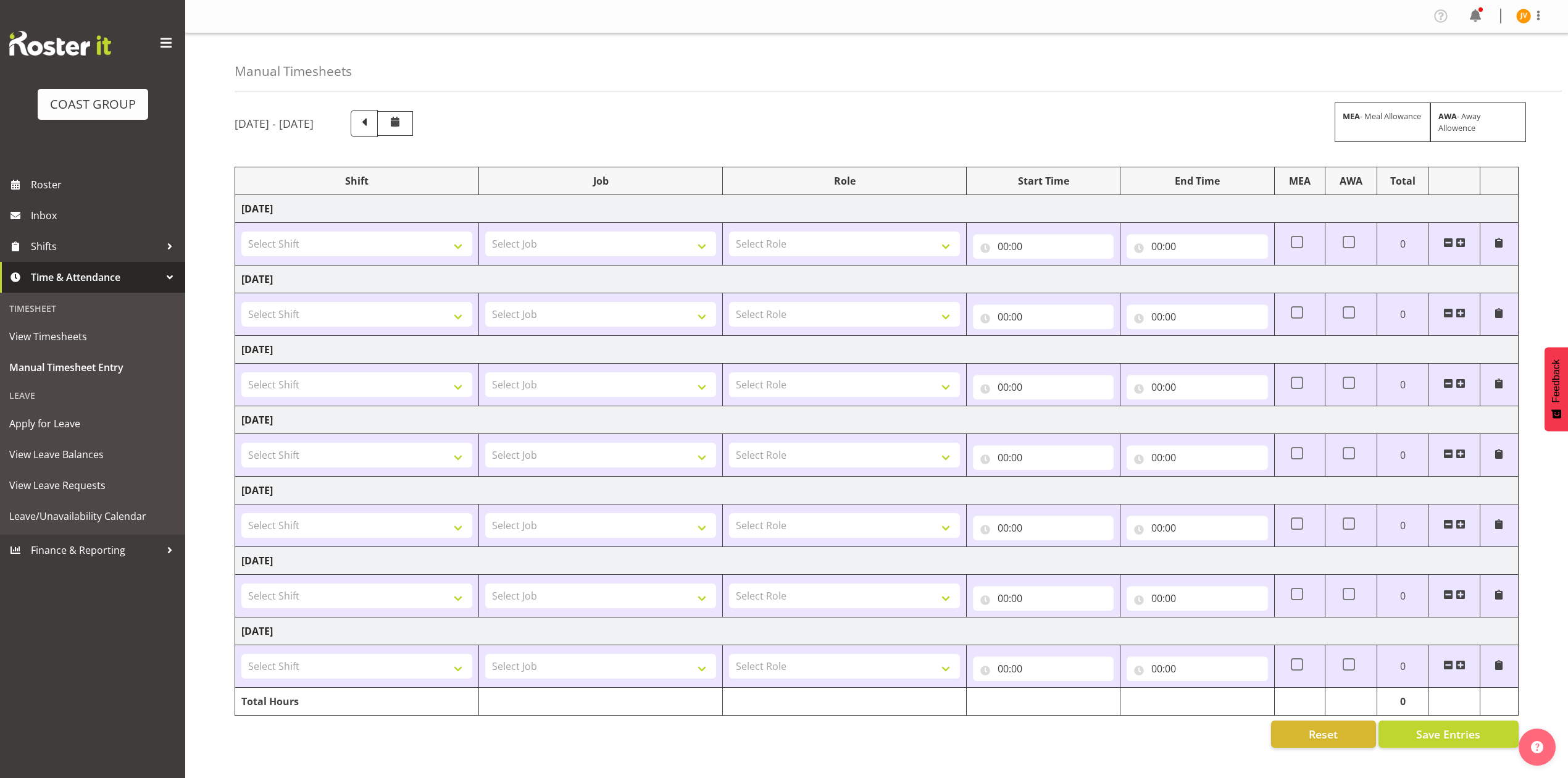
click at [268, 230] on td "Select Shift DW CHC Design Office DW CHC General Work Aug DW CHC General Work D…" at bounding box center [357, 244] width 243 height 43
drag, startPoint x: 268, startPoint y: 240, endPoint x: 282, endPoint y: 243, distance: 14.3
click at [268, 240] on select "Select Shift DW CHC Design Office DW CHC General Work Aug DW CHC General Work D…" at bounding box center [357, 243] width 231 height 24
select select "1512"
click at [241, 233] on select "Select Shift DW CHC Design Office DW CHC General Work Aug DW CHC General Work D…" at bounding box center [357, 243] width 231 height 24
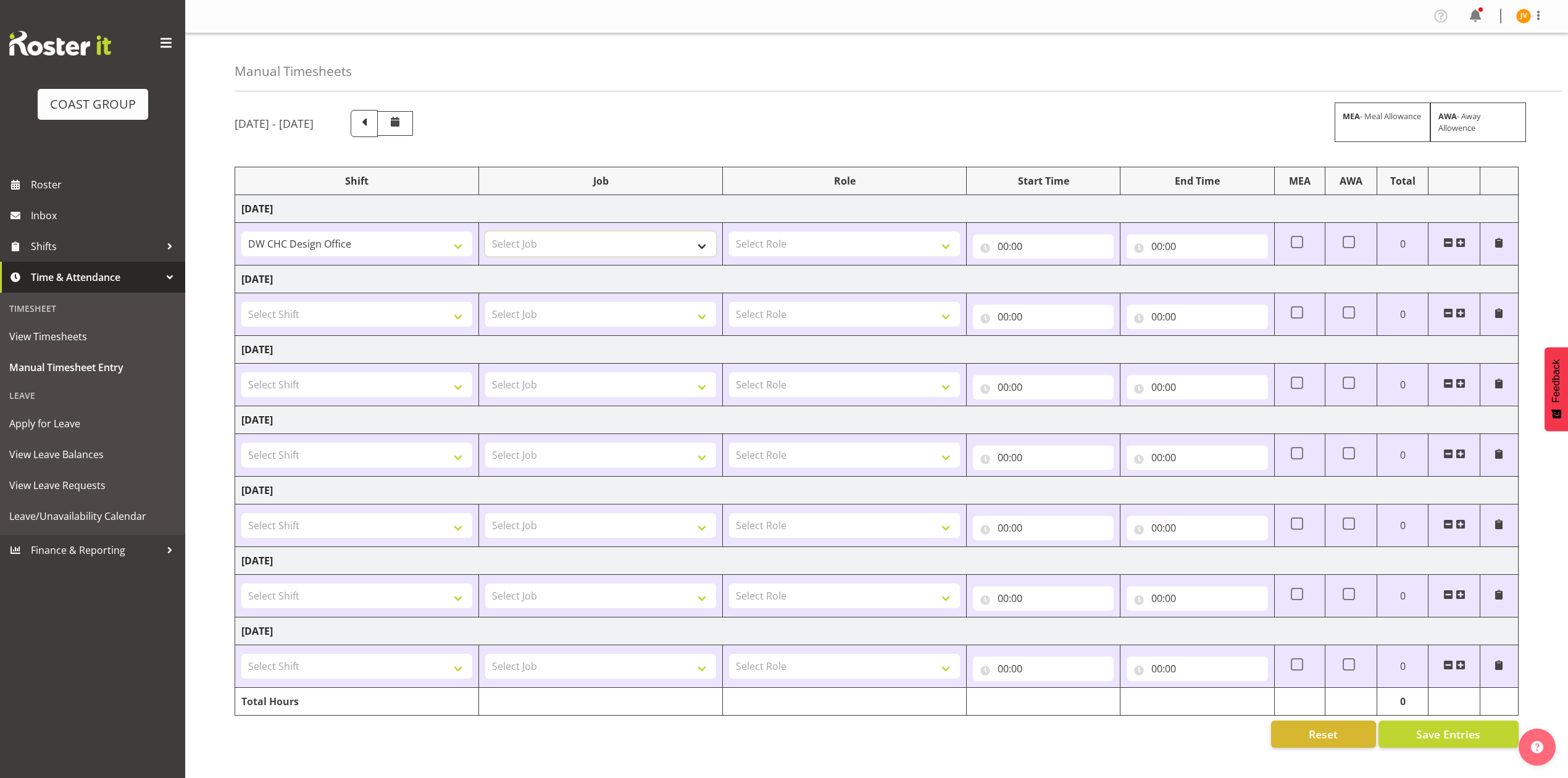
click at [561, 250] on select "Select Job 1 Carlton Events 1 Carlton Hamilton 1 Carlton Wellington 1 EHS WAREH…" at bounding box center [600, 243] width 231 height 24
select select "1881"
click at [485, 233] on select "Select Job 1 Carlton Events 1 Carlton Hamilton 1 Carlton Wellington 1 EHS WAREH…" at bounding box center [600, 243] width 231 height 24
click at [756, 252] on select "Select Role DESIGNER DW" at bounding box center [845, 243] width 231 height 24
select select "221"
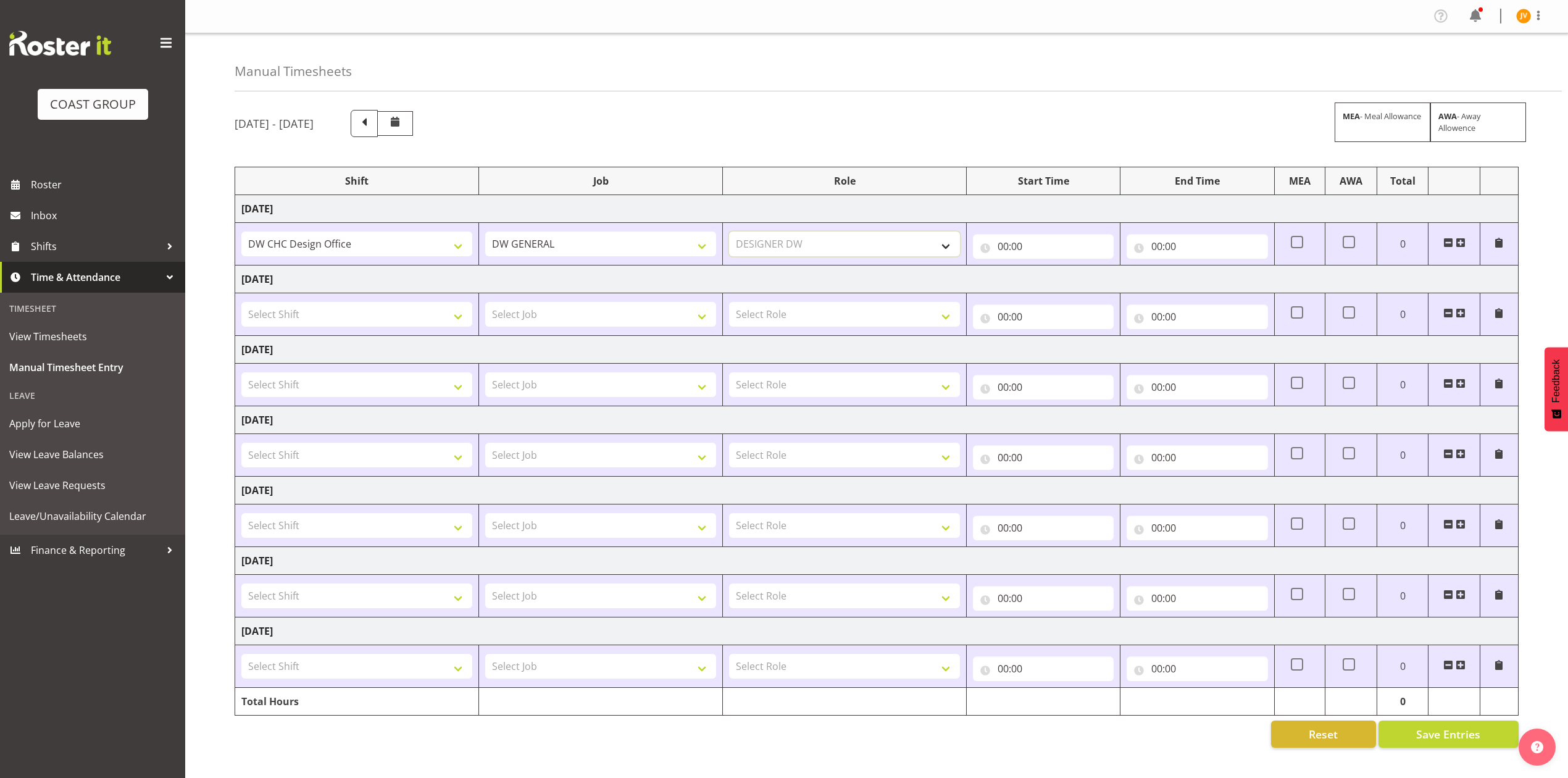
click at [729, 233] on select "Select Role DESIGNER DW" at bounding box center [845, 243] width 231 height 24
drag, startPoint x: 338, startPoint y: 308, endPoint x: 335, endPoint y: 324, distance: 16.3
click at [338, 308] on select "Select Shift DW CHC Design Office DW CHC General Work Aug DW CHC General Work D…" at bounding box center [357, 313] width 231 height 24
select select "1512"
click at [241, 304] on select "Select Shift DW CHC Design Office DW CHC General Work Aug DW CHC General Work D…" at bounding box center [357, 313] width 231 height 24
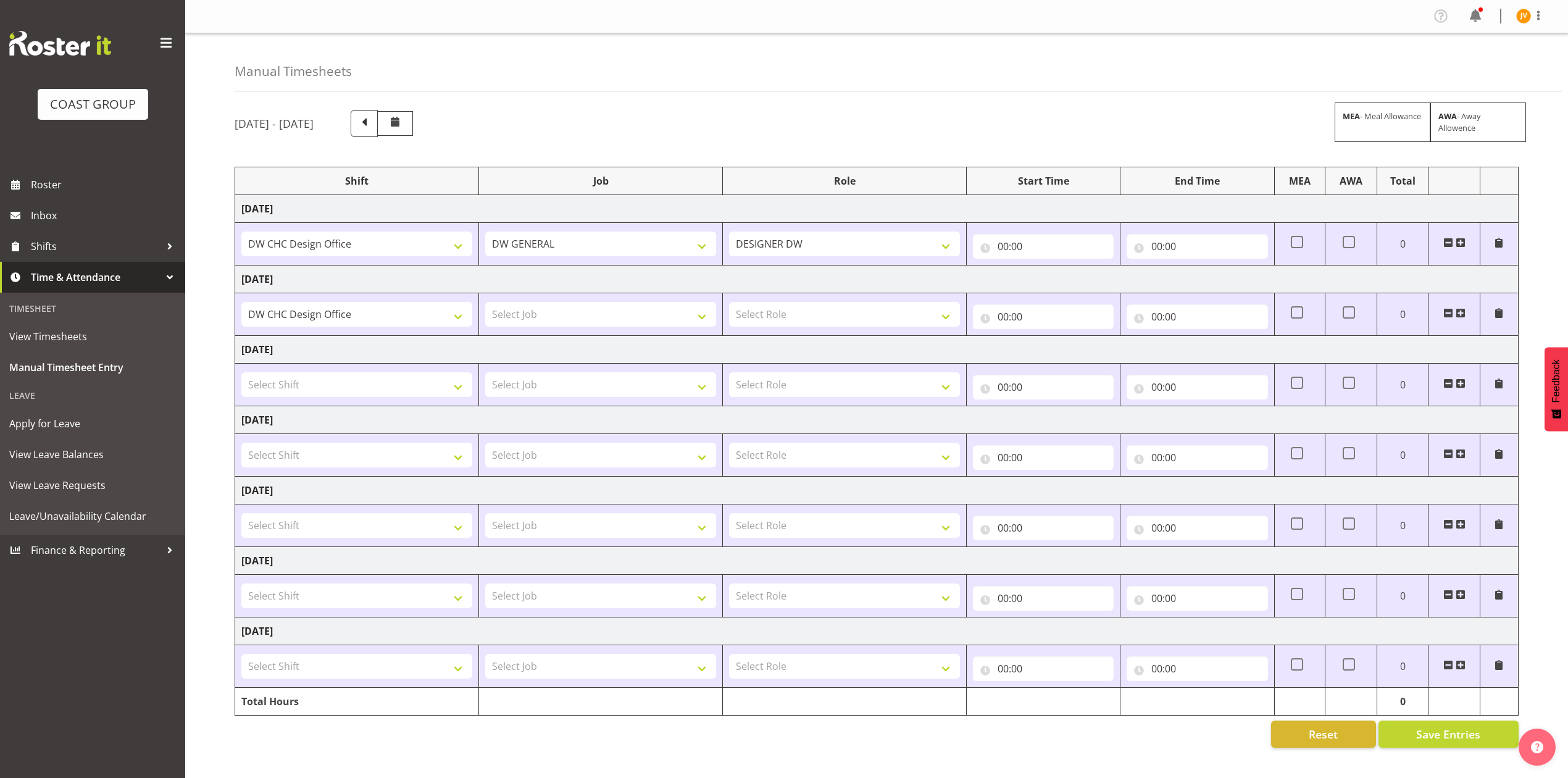
click at [608, 334] on td "Select Job 1 Carlton Events 1 Carlton Hamilton 1 Carlton Wellington 1 EHS WAREH…" at bounding box center [600, 314] width 243 height 43
click at [609, 322] on select "Select Job 1 Carlton Events 1 Carlton Hamilton 1 Carlton Wellington 1 EHS WAREH…" at bounding box center [600, 313] width 231 height 24
select select "1881"
click at [485, 304] on select "Select Job 1 Carlton Events 1 Carlton Hamilton 1 Carlton Wellington 1 EHS WAREH…" at bounding box center [600, 313] width 231 height 24
click at [734, 326] on select "Select Role DESIGNER DW" at bounding box center [845, 313] width 231 height 24
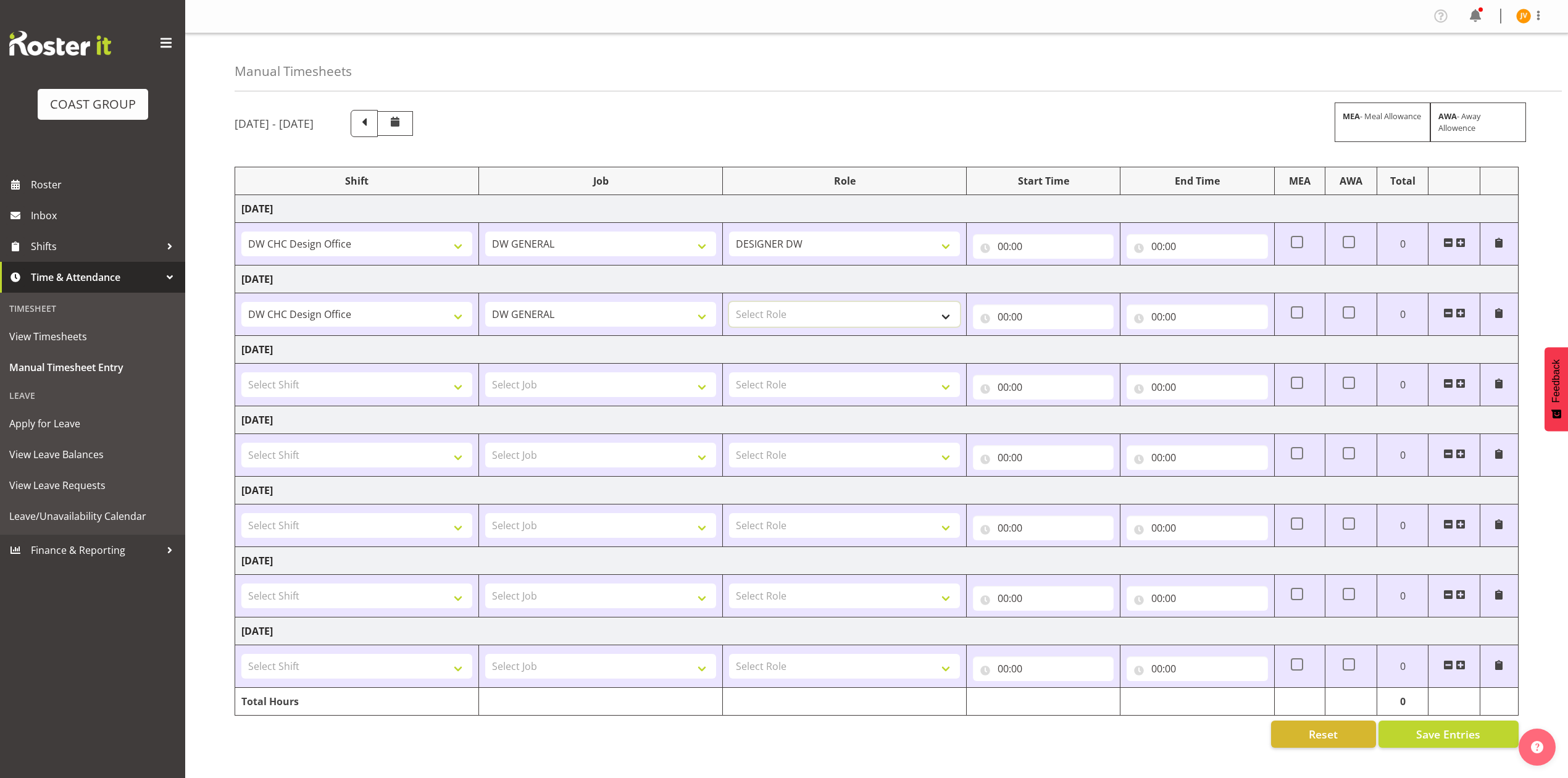
select select "221"
click at [729, 304] on select "Select Role DESIGNER DW" at bounding box center [845, 313] width 231 height 24
drag, startPoint x: 1007, startPoint y: 243, endPoint x: 1039, endPoint y: 285, distance: 52.8
click at [1006, 243] on input "00:00" at bounding box center [1042, 245] width 141 height 24
drag, startPoint x: 1057, startPoint y: 276, endPoint x: 1061, endPoint y: 288, distance: 12.6
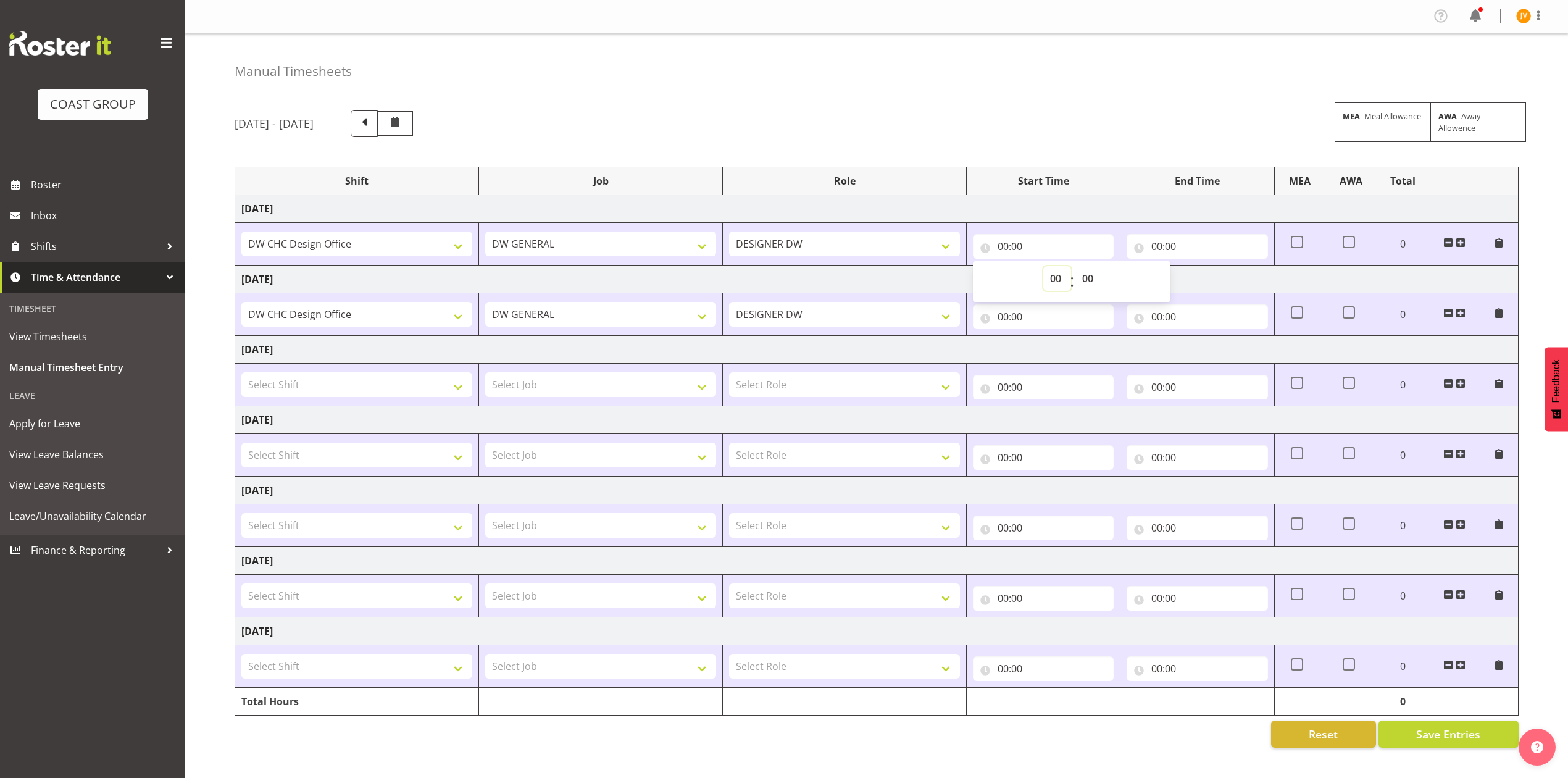
click at [1057, 276] on select "00 01 02 03 04 05 06 07 08 09 10 11 12 13 14 15 16 17 18 19 20 21 22 23" at bounding box center [1057, 277] width 28 height 24
select select "7"
click at [1043, 268] on select "00 01 02 03 04 05 06 07 08 09 10 11 12 13 14 15 16 17 18 19 20 21 22 23" at bounding box center [1057, 277] width 28 height 24
type input "07:00"
click at [1089, 277] on select "00 01 02 03 04 05 06 07 08 09 10 11 12 13 14 15 16 17 18 19 20 21 22 23 24 25 2…" at bounding box center [1089, 277] width 28 height 24
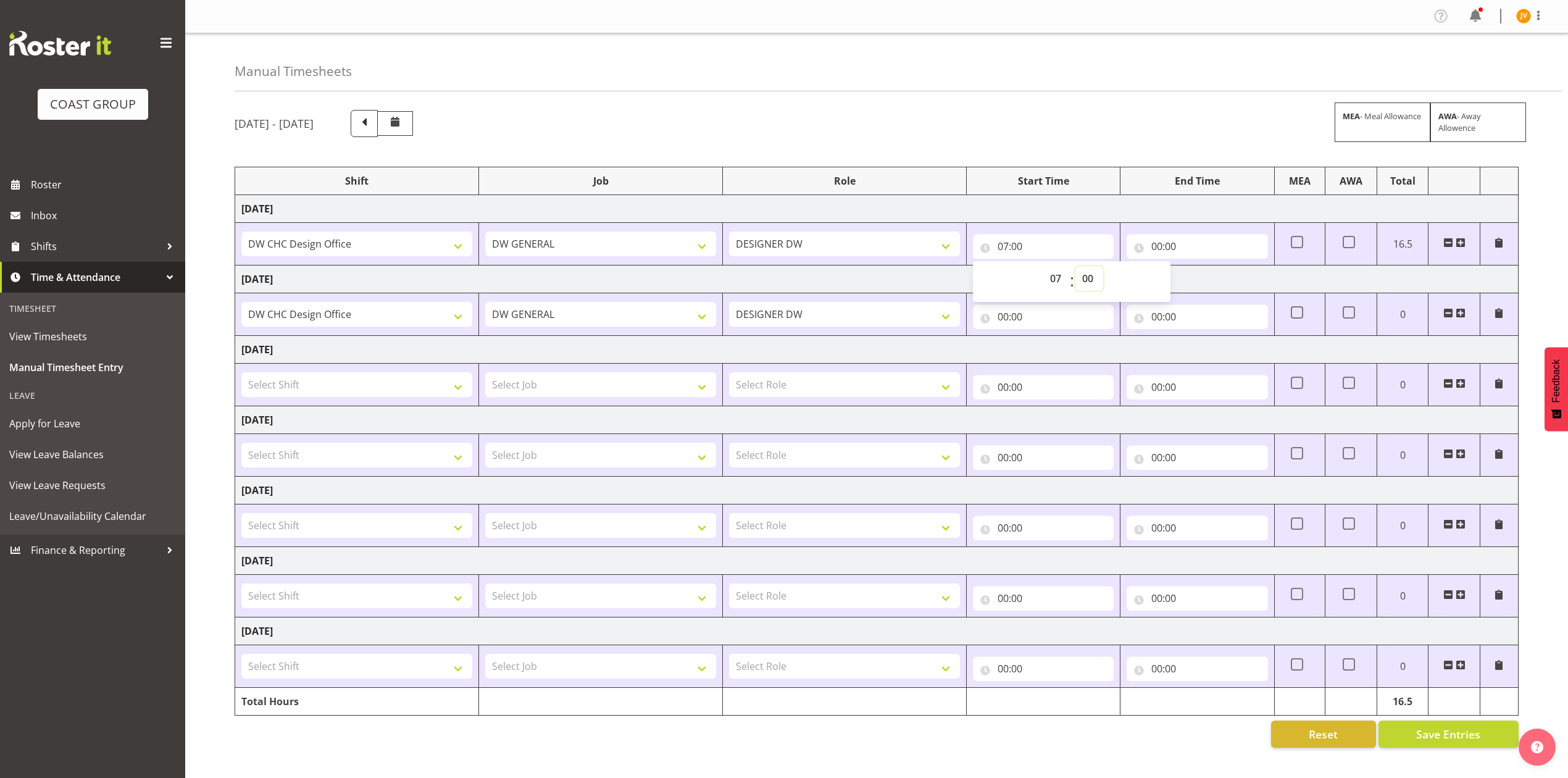
click at [1092, 287] on select "00 01 02 03 04 05 06 07 08 09 10 11 12 13 14 15 16 17 18 19 20 21 22 23 24 25 2…" at bounding box center [1089, 277] width 28 height 24
select select "45"
click at [1075, 268] on select "00 01 02 03 04 05 06 07 08 09 10 11 12 13 14 15 16 17 18 19 20 21 22 23 24 25 2…" at bounding box center [1089, 277] width 28 height 24
type input "07:45"
click at [1150, 245] on input "00:00" at bounding box center [1197, 245] width 141 height 24
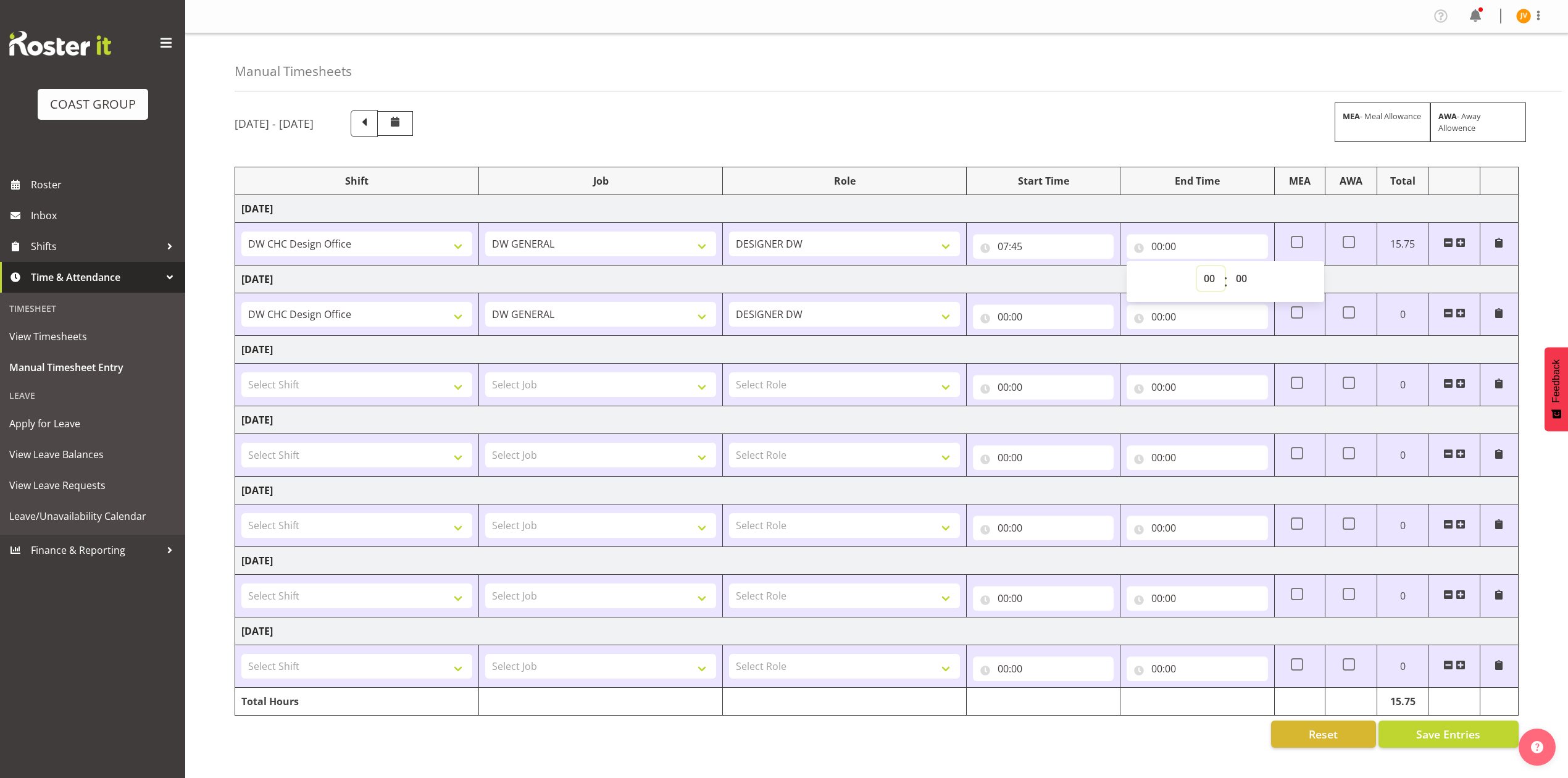
click at [1212, 280] on select "00 01 02 03 04 05 06 07 08 09 10 11 12 13 14 15 16 17 18 19 20 21 22 23" at bounding box center [1210, 277] width 28 height 24
select select "16"
click at [1197, 268] on select "00 01 02 03 04 05 06 07 08 09 10 11 12 13 14 15 16 17 18 19 20 21 22 23" at bounding box center [1210, 277] width 28 height 24
type input "16:00"
click at [1008, 322] on input "00:00" at bounding box center [1042, 316] width 141 height 24
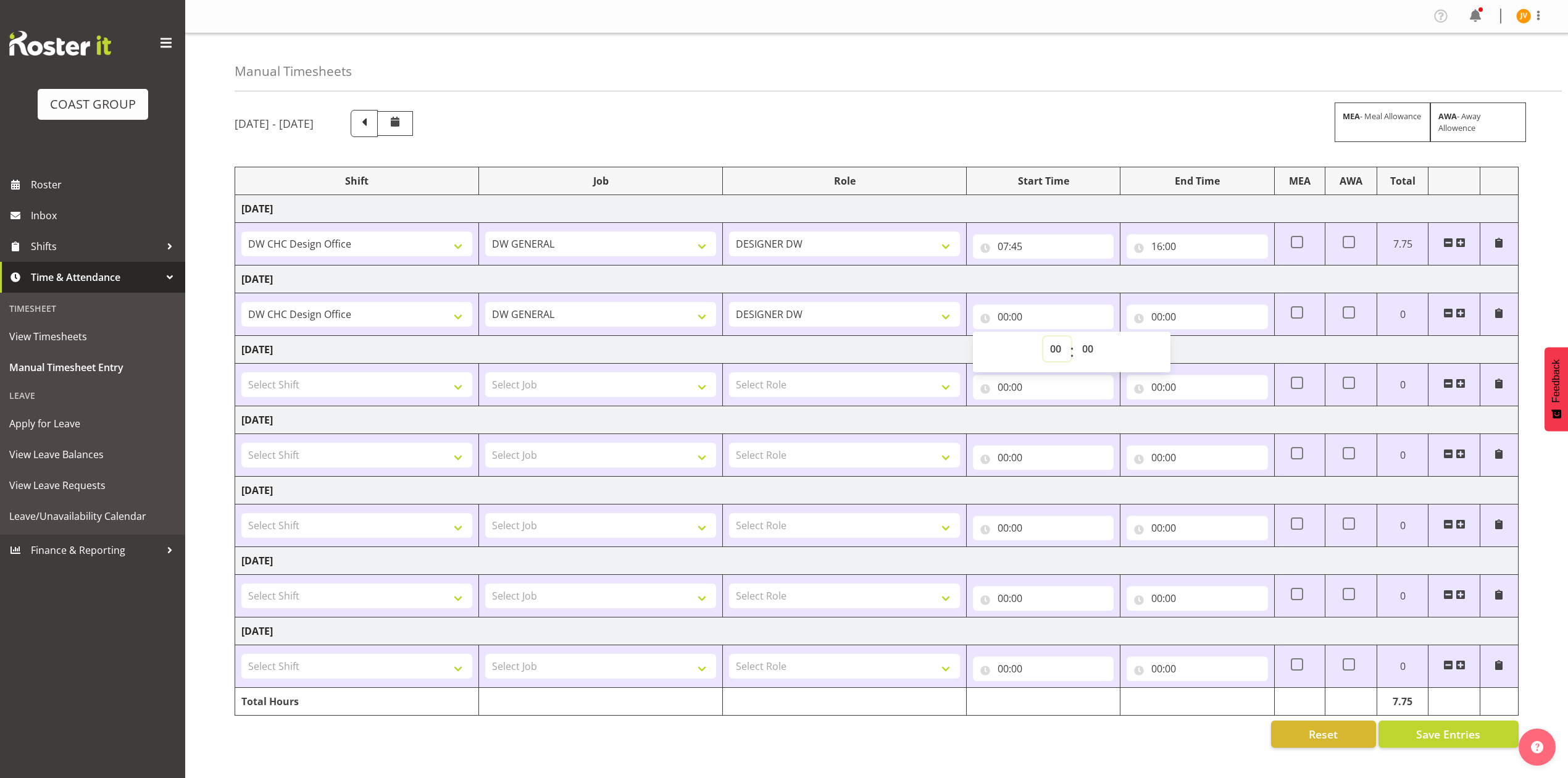
click at [1050, 348] on select "00 01 02 03 04 05 06 07 08 09 10 11 12 13 14 15 16 17 18 19 20 21 22 23" at bounding box center [1057, 348] width 28 height 24
select select "7"
click at [1043, 339] on select "00 01 02 03 04 05 06 07 08 09 10 11 12 13 14 15 16 17 18 19 20 21 22 23" at bounding box center [1057, 348] width 28 height 24
type input "07:00"
drag, startPoint x: 1094, startPoint y: 351, endPoint x: 1094, endPoint y: 361, distance: 10.0
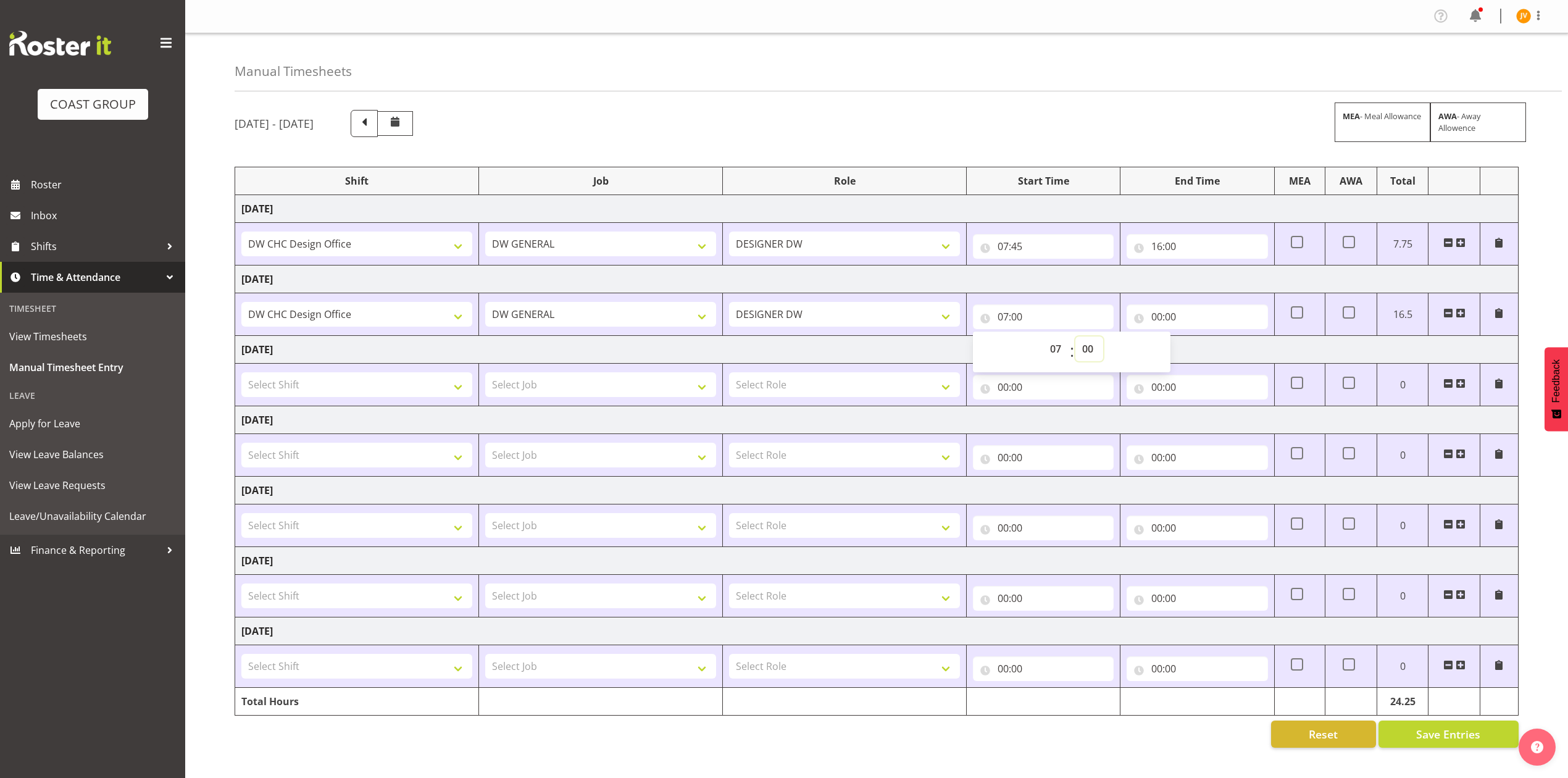
click at [1094, 351] on select "00 01 02 03 04 05 06 07 08 09 10 11 12 13 14 15 16 17 18 19 20 21 22 23 24 25 2…" at bounding box center [1089, 348] width 28 height 24
select select "30"
click at [1075, 339] on select "00 01 02 03 04 05 06 07 08 09 10 11 12 13 14 15 16 17 18 19 20 21 22 23 24 25 2…" at bounding box center [1089, 348] width 28 height 24
type input "07:30"
click at [1154, 320] on input "00:00" at bounding box center [1197, 316] width 141 height 24
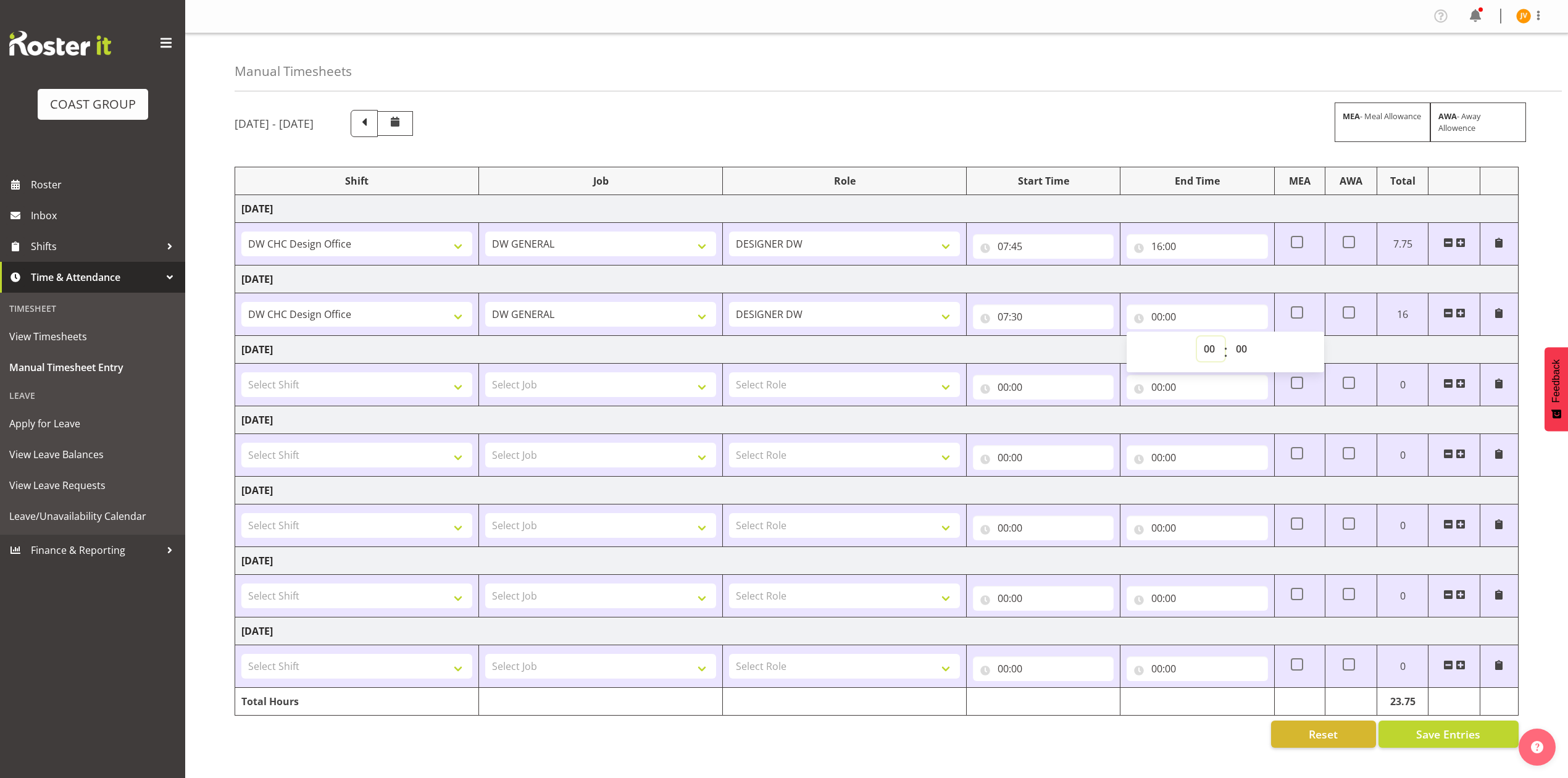
click at [1213, 346] on select "00 01 02 03 04 05 06 07 08 09 10 11 12 13 14 15 16 17 18 19 20 21 22 23" at bounding box center [1210, 348] width 28 height 24
select select "16"
click at [1197, 339] on select "00 01 02 03 04 05 06 07 08 09 10 11 12 13 14 15 16 17 18 19 20 21 22 23" at bounding box center [1210, 348] width 28 height 24
type input "16:00"
click at [1255, 286] on td "Thursday 14th August 2025" at bounding box center [877, 279] width 1283 height 28
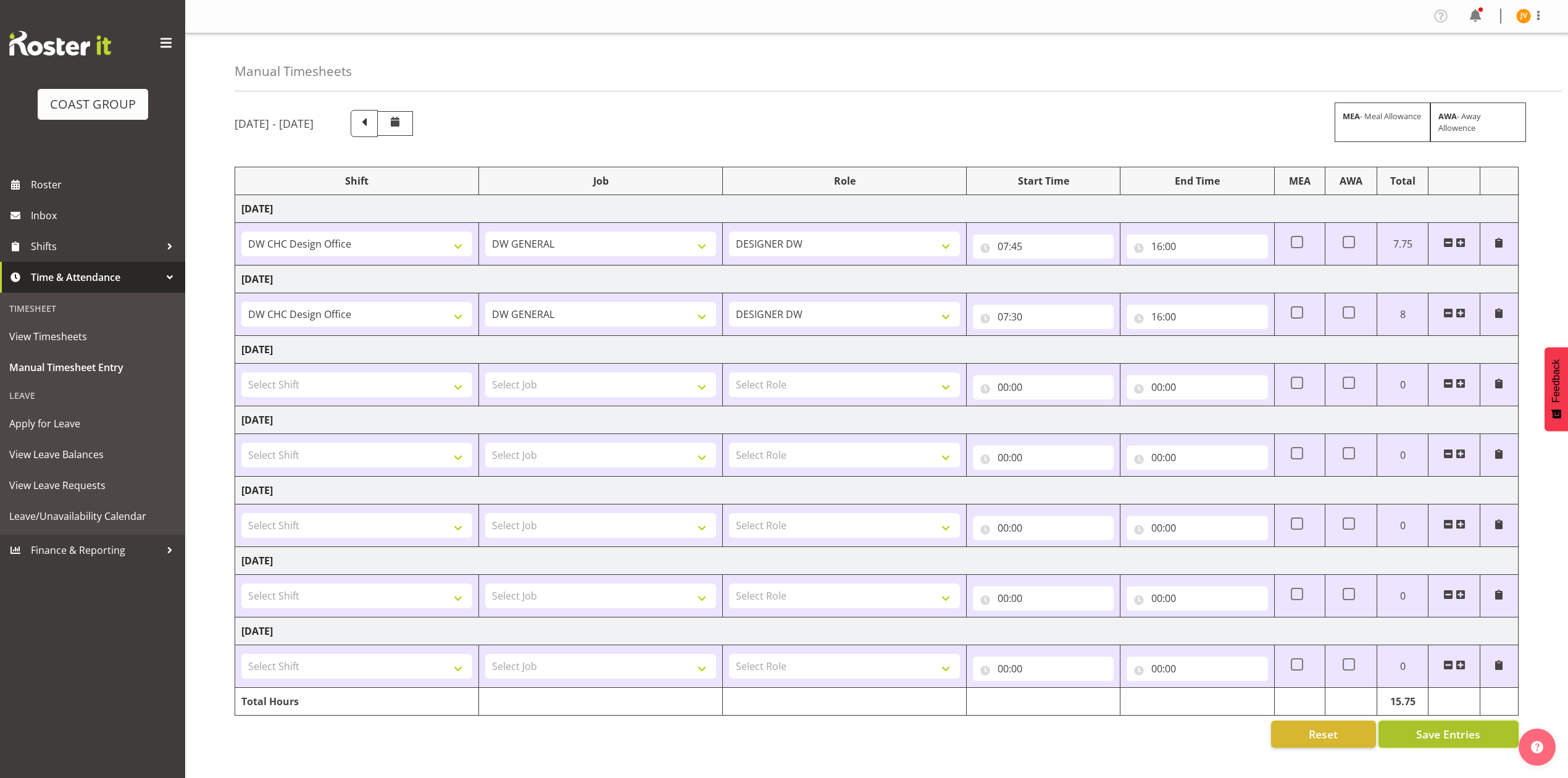
click at [1443, 738] on span "Save Entries" at bounding box center [1448, 734] width 64 height 16
click at [1406, 747] on button "Save Entries" at bounding box center [1448, 734] width 140 height 27
